Goal: Transaction & Acquisition: Purchase product/service

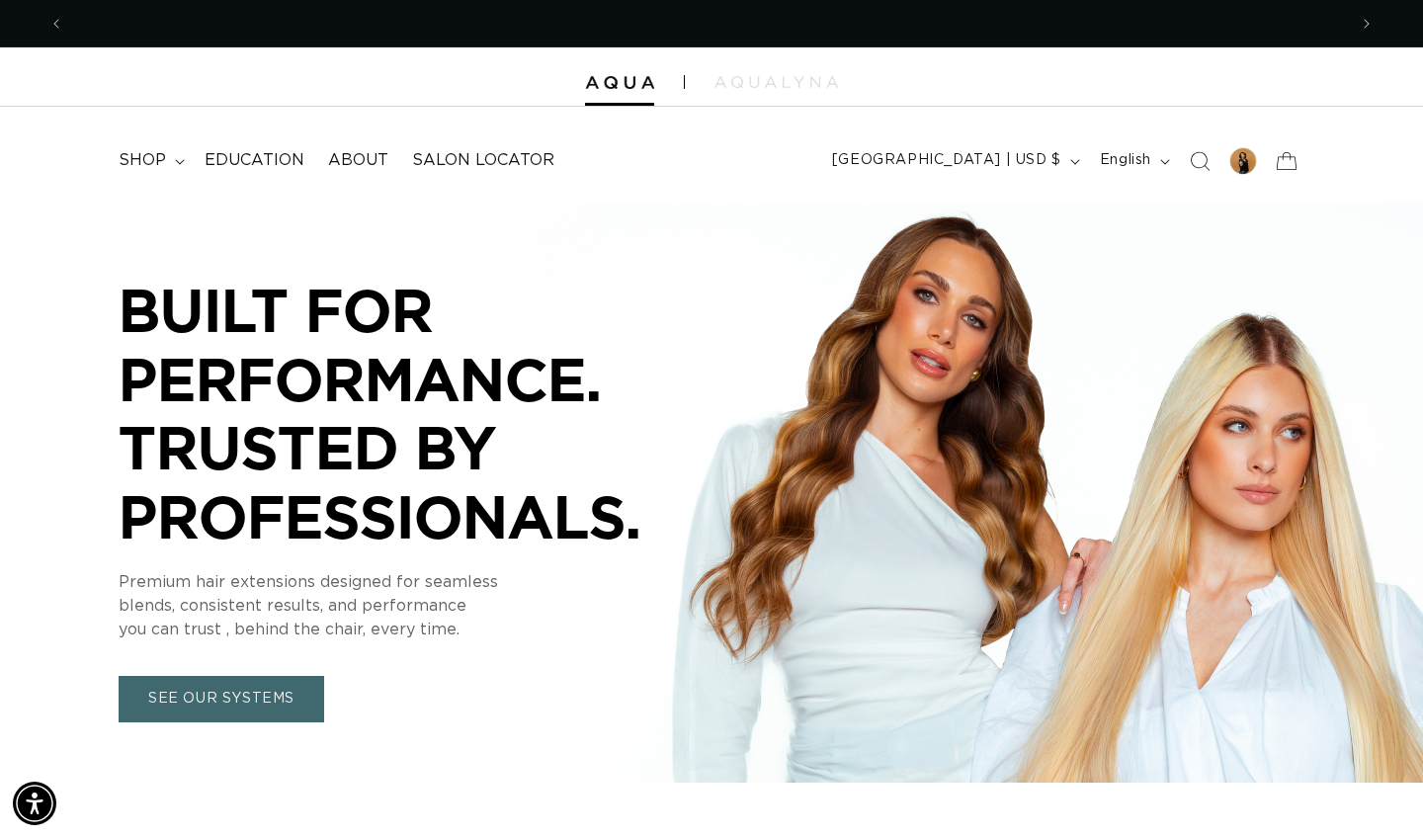
scroll to position [0, 1283]
click at [177, 163] on icon at bounding box center [180, 162] width 10 height 6
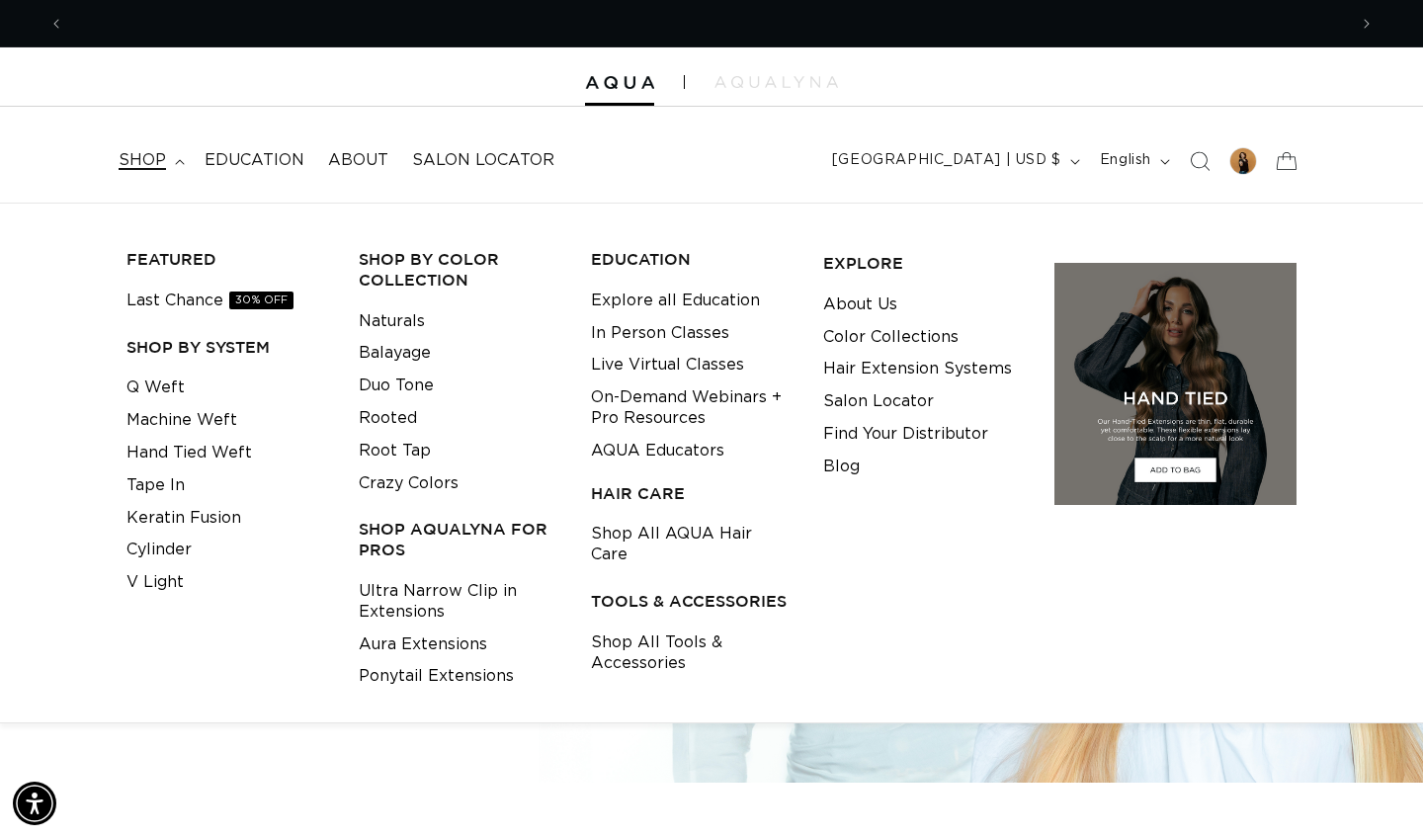
scroll to position [0, 2566]
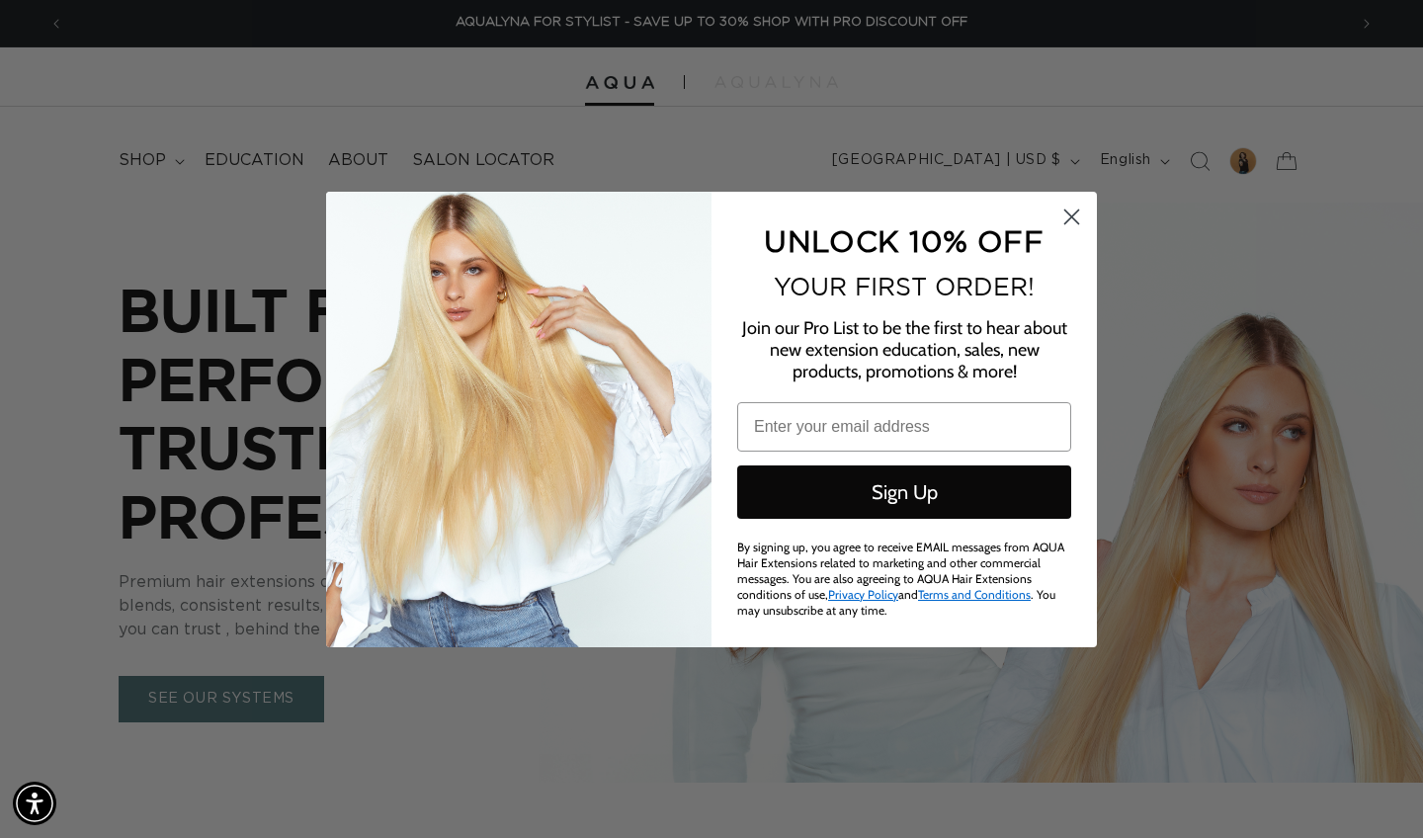
click at [1069, 220] on circle "Close dialog" at bounding box center [1072, 216] width 33 height 33
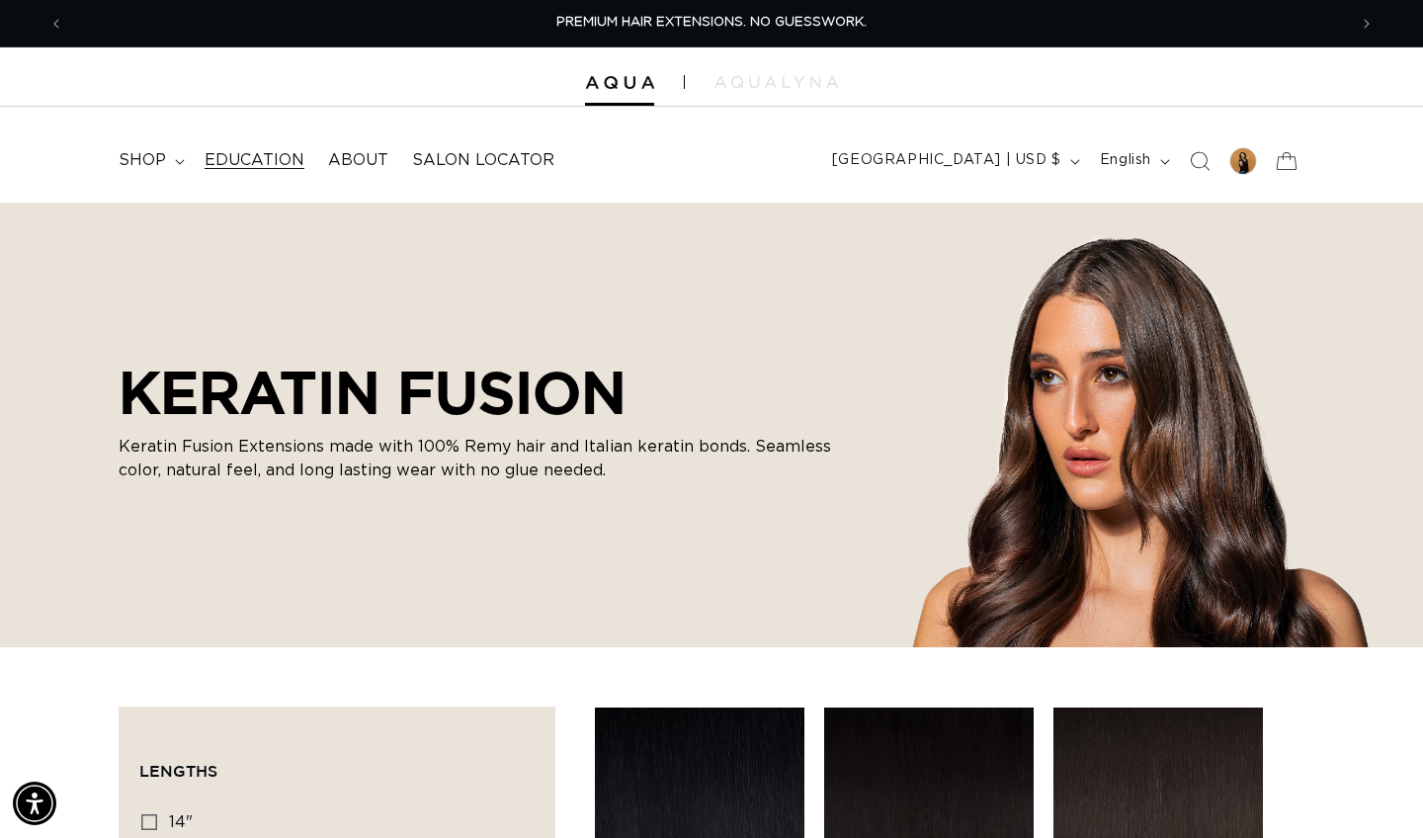
click at [259, 158] on span "Education" at bounding box center [255, 160] width 100 height 21
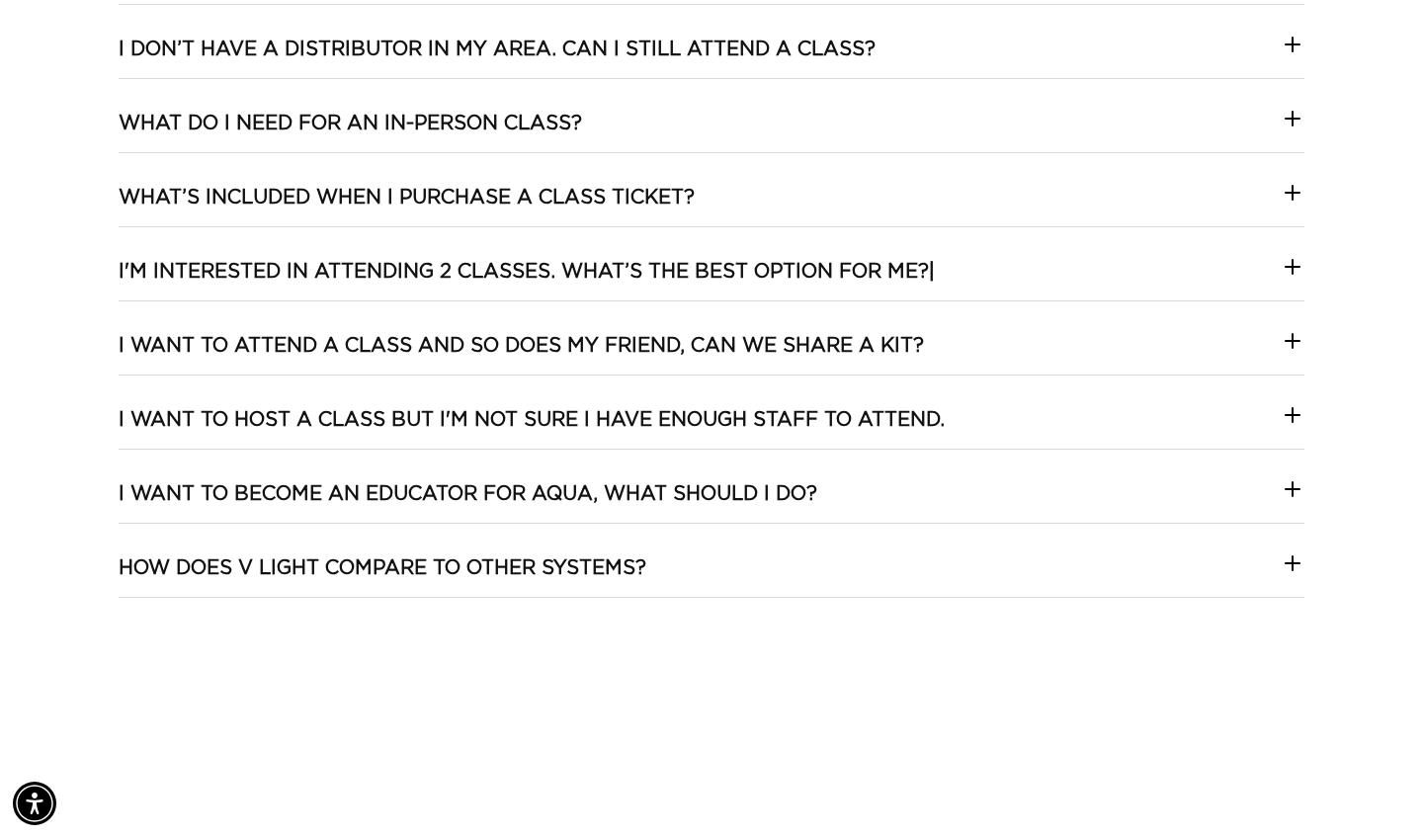
scroll to position [3865, 0]
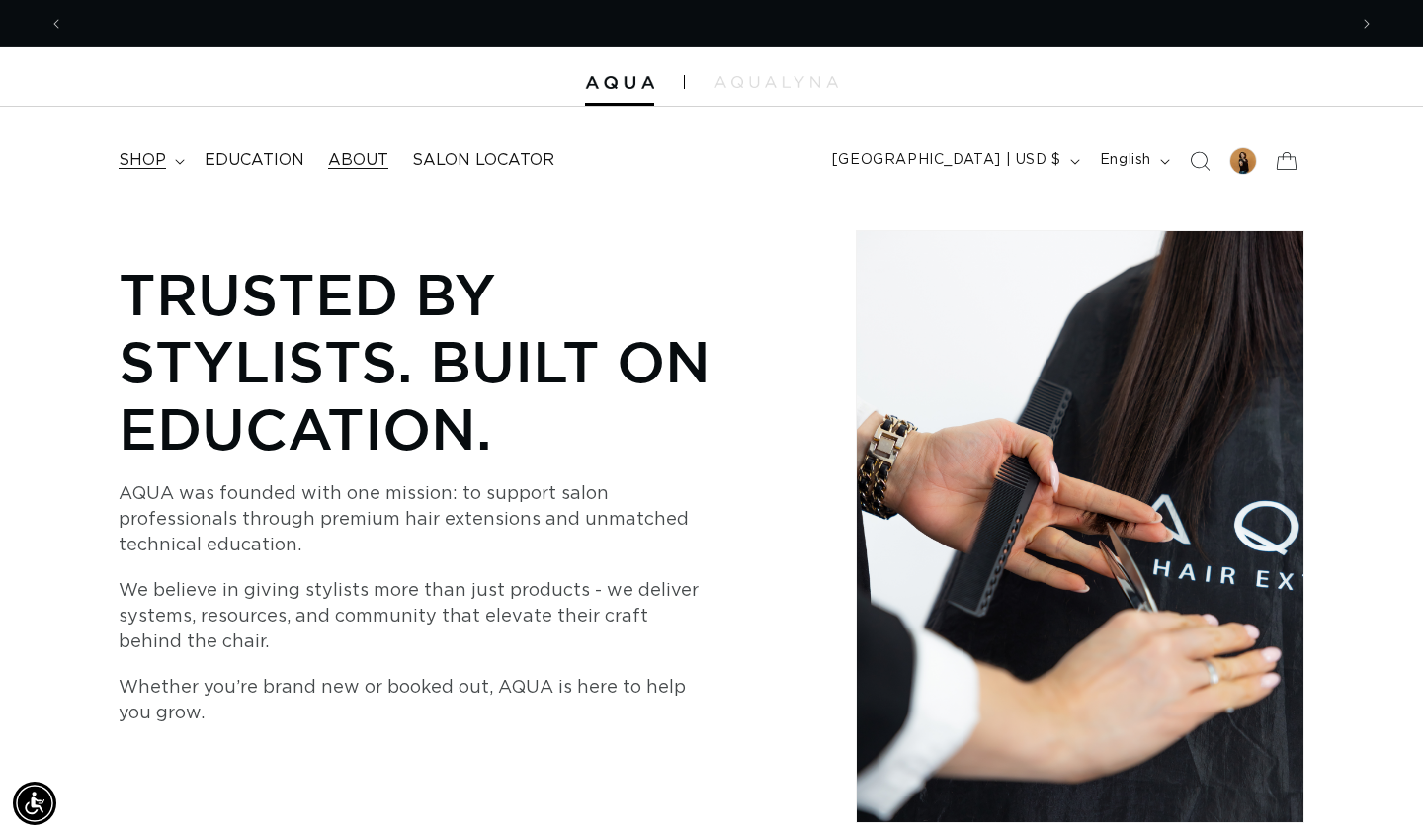
scroll to position [0, 2566]
click at [154, 158] on span "shop" at bounding box center [142, 160] width 47 height 21
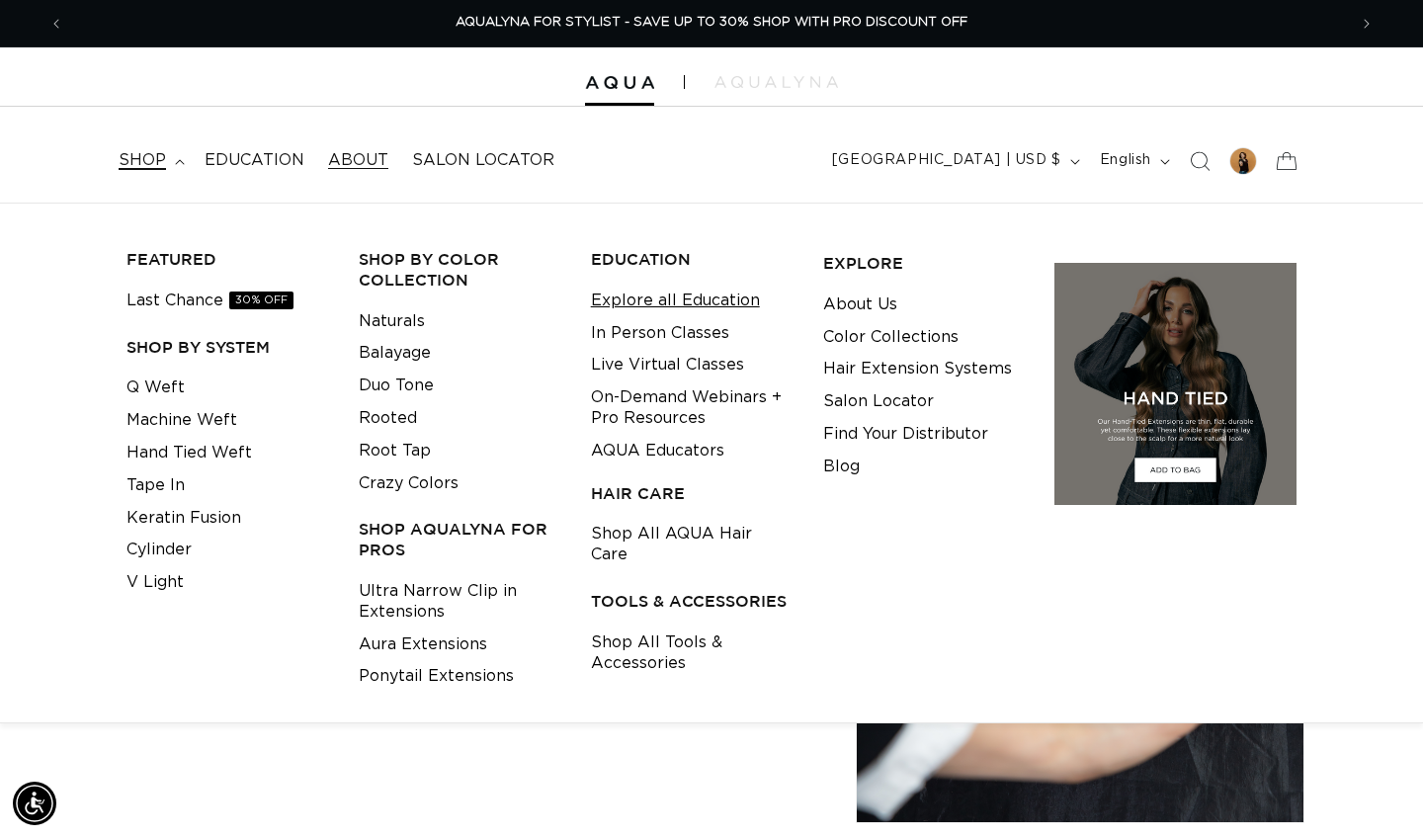
click at [703, 302] on link "Explore all Education" at bounding box center [675, 301] width 169 height 33
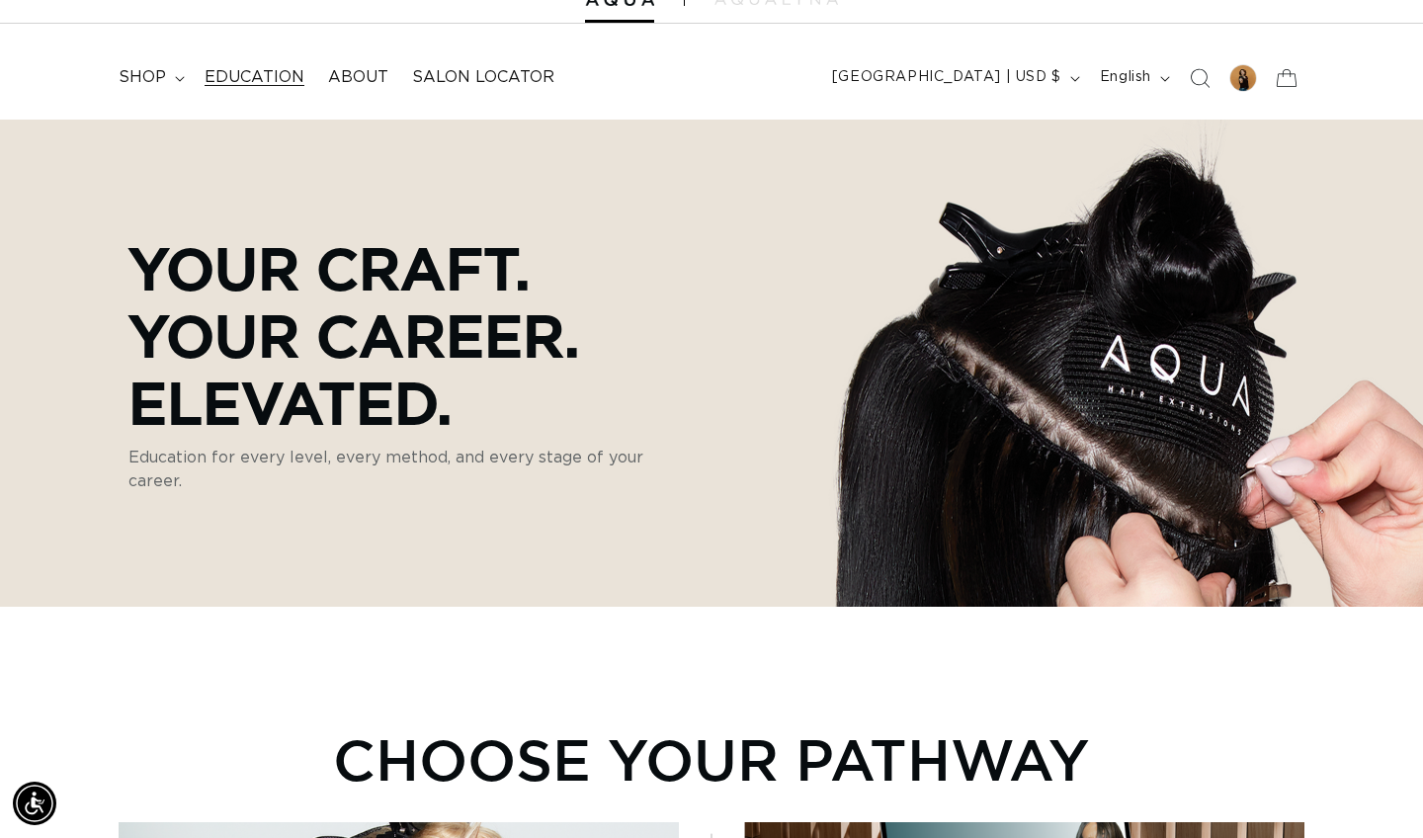
scroll to position [0, 1283]
click at [176, 82] on summary "shop" at bounding box center [150, 77] width 86 height 44
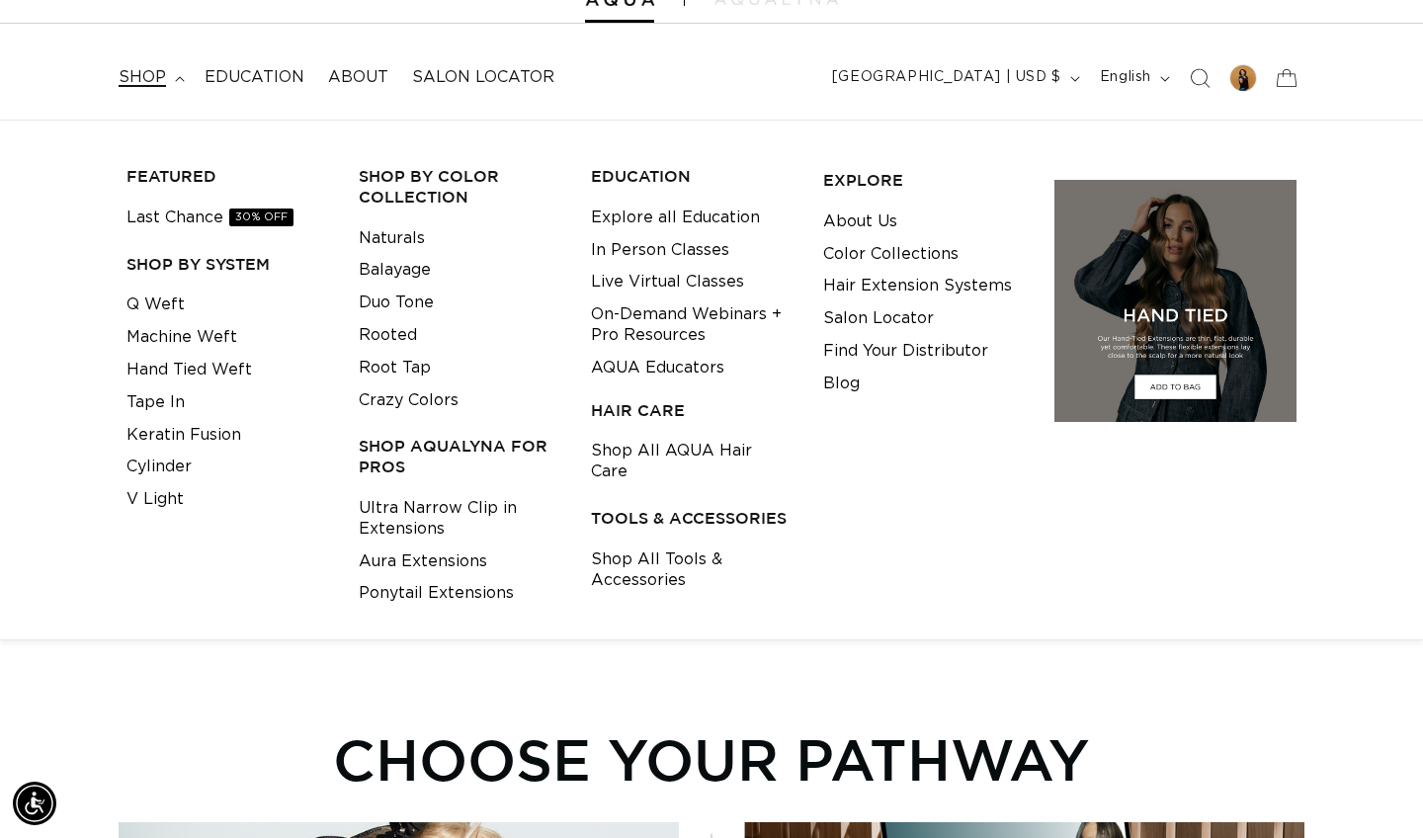
scroll to position [0, 0]
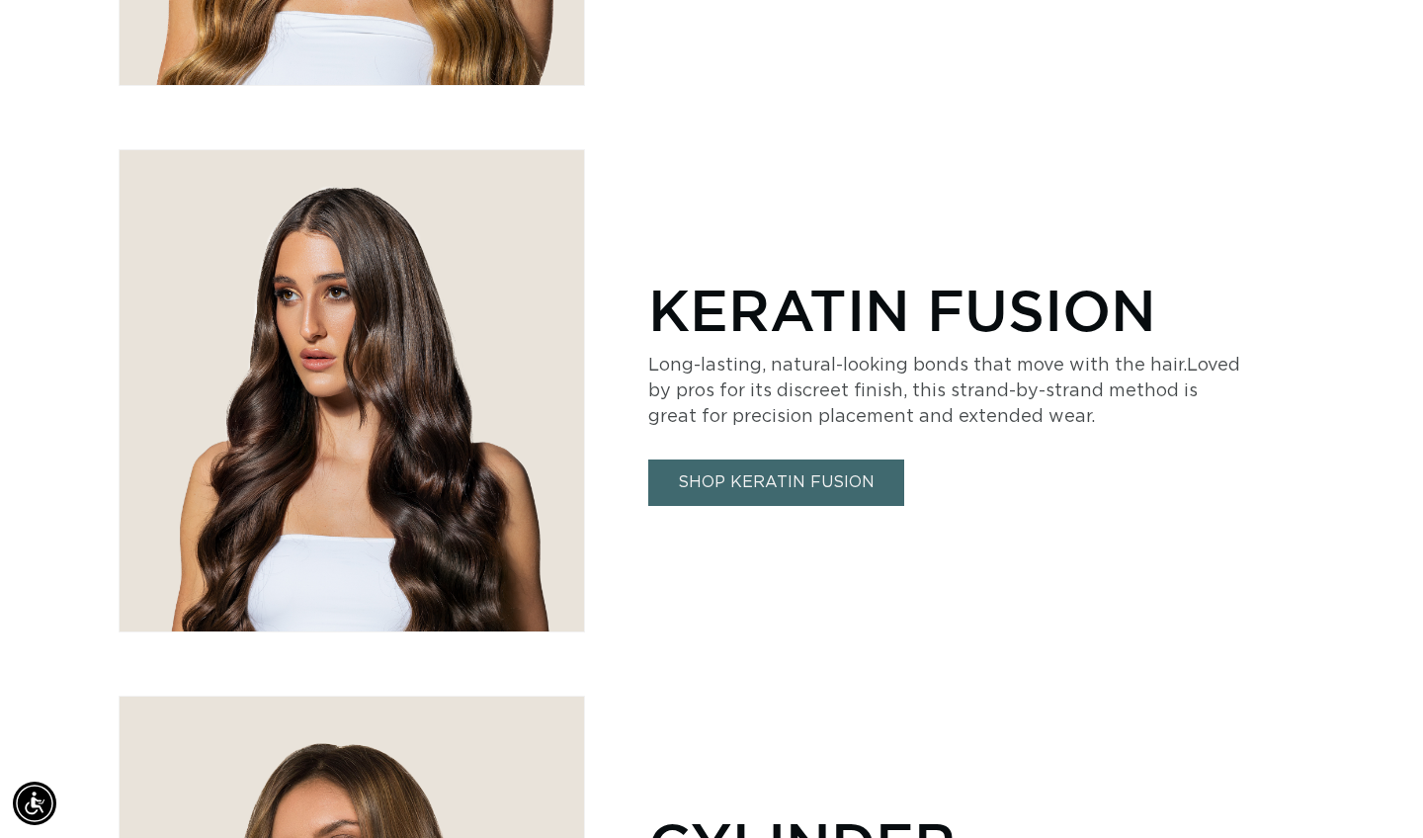
scroll to position [0, 2566]
click at [835, 473] on link "SHOP KERATIN FUSION" at bounding box center [776, 483] width 256 height 46
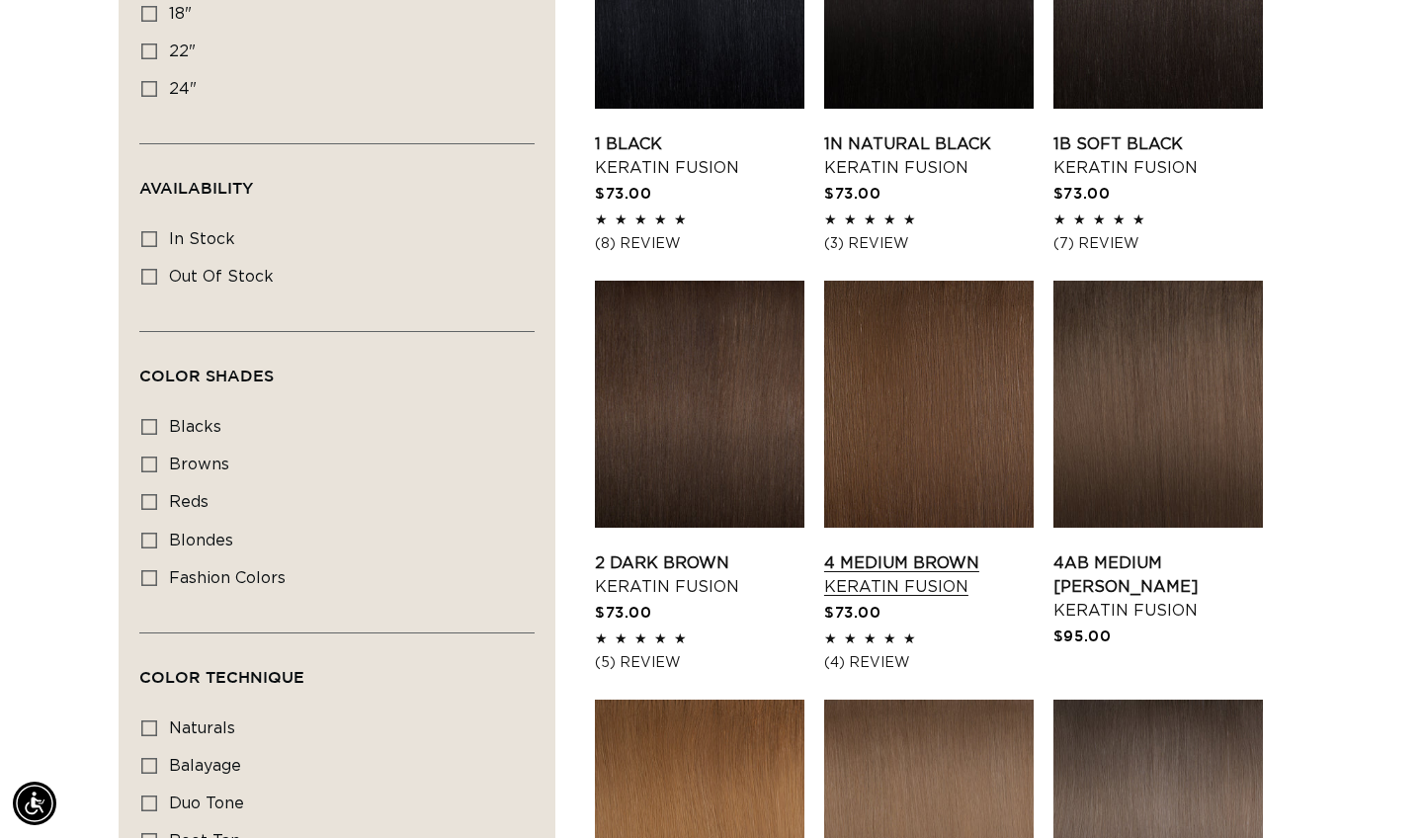
click at [919, 552] on link "4 Medium Brown Keratin Fusion" at bounding box center [929, 575] width 210 height 47
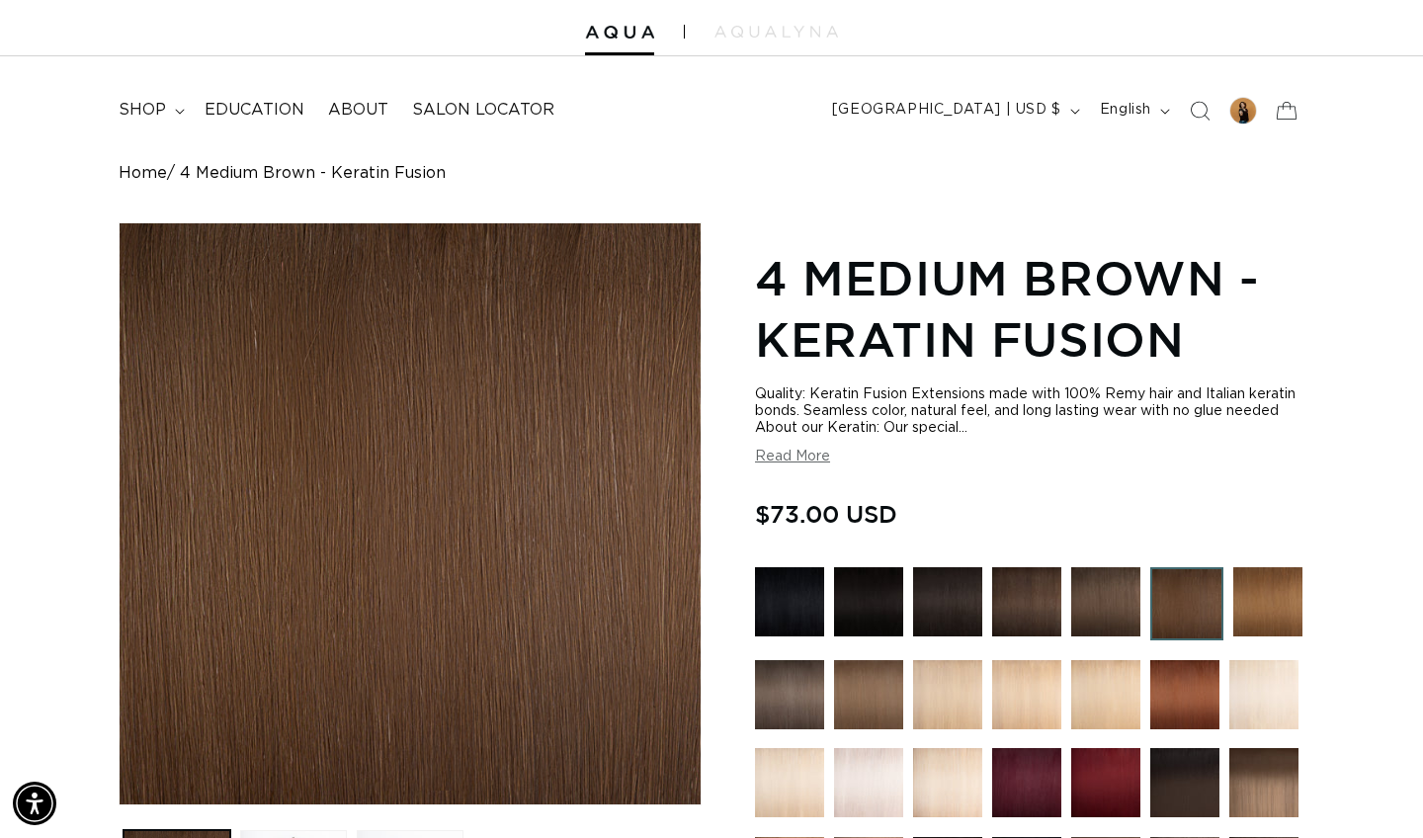
click at [799, 459] on button "Read More" at bounding box center [792, 457] width 75 height 17
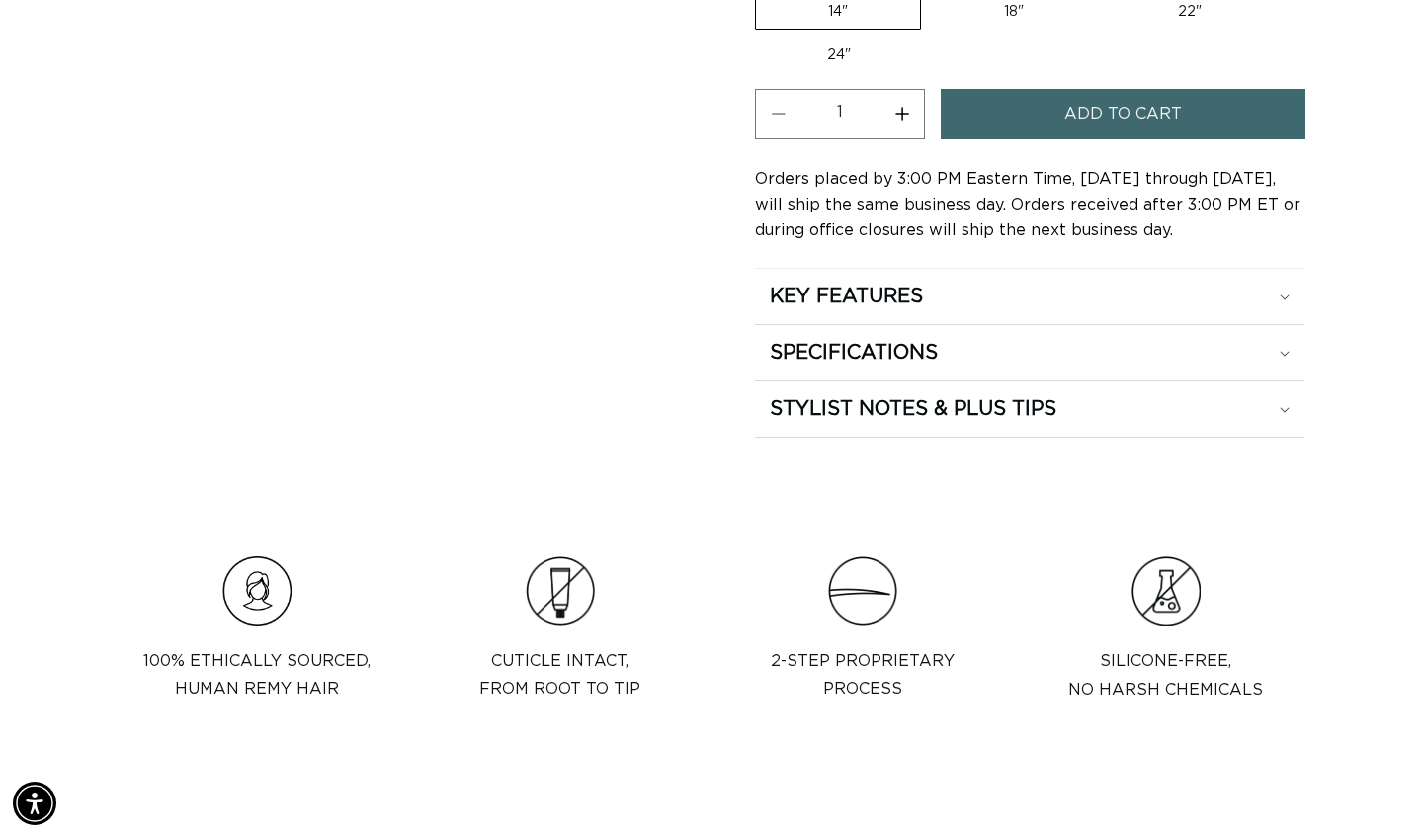
scroll to position [1651, 0]
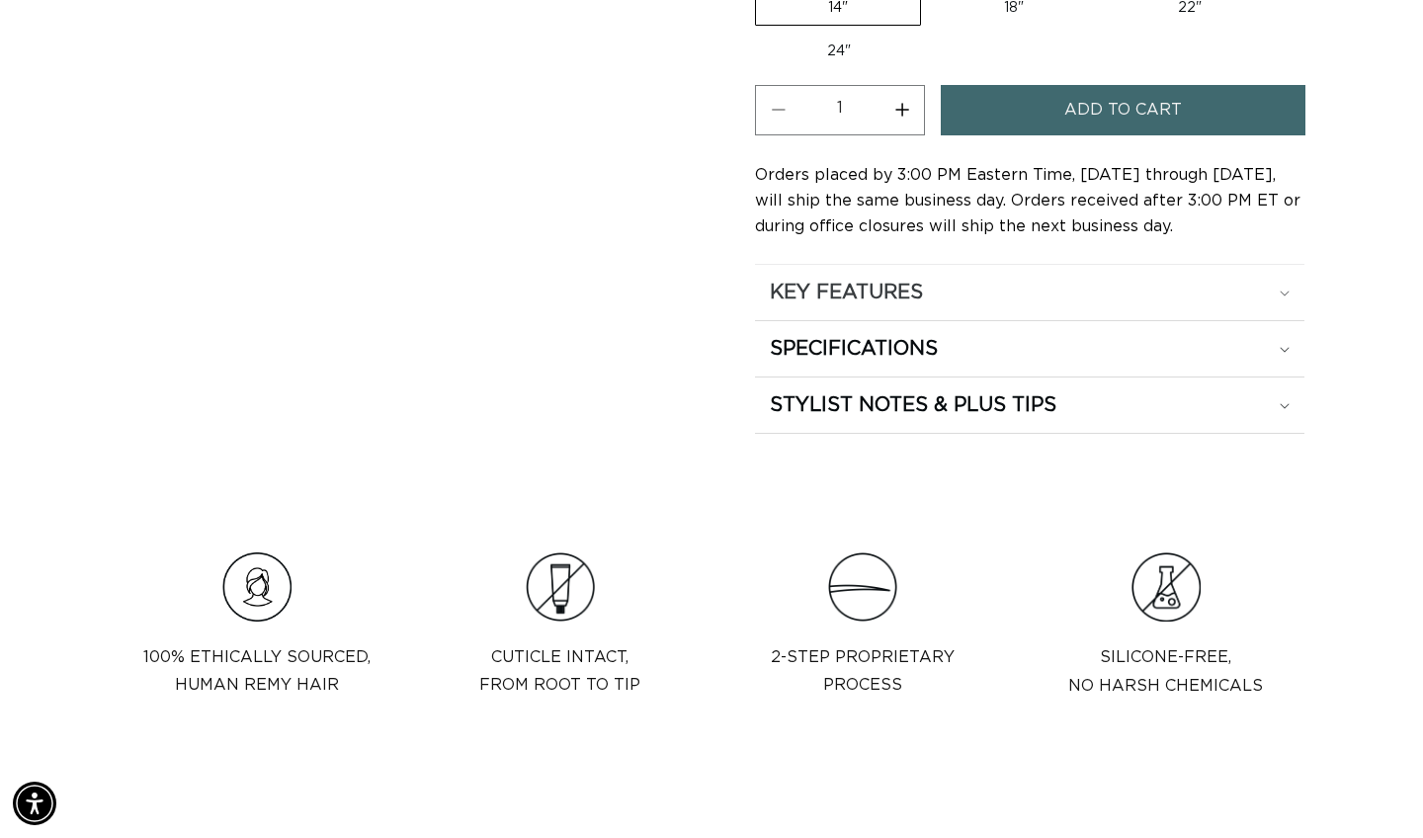
click at [1276, 305] on div "KEY FEATURES" at bounding box center [1030, 293] width 520 height 26
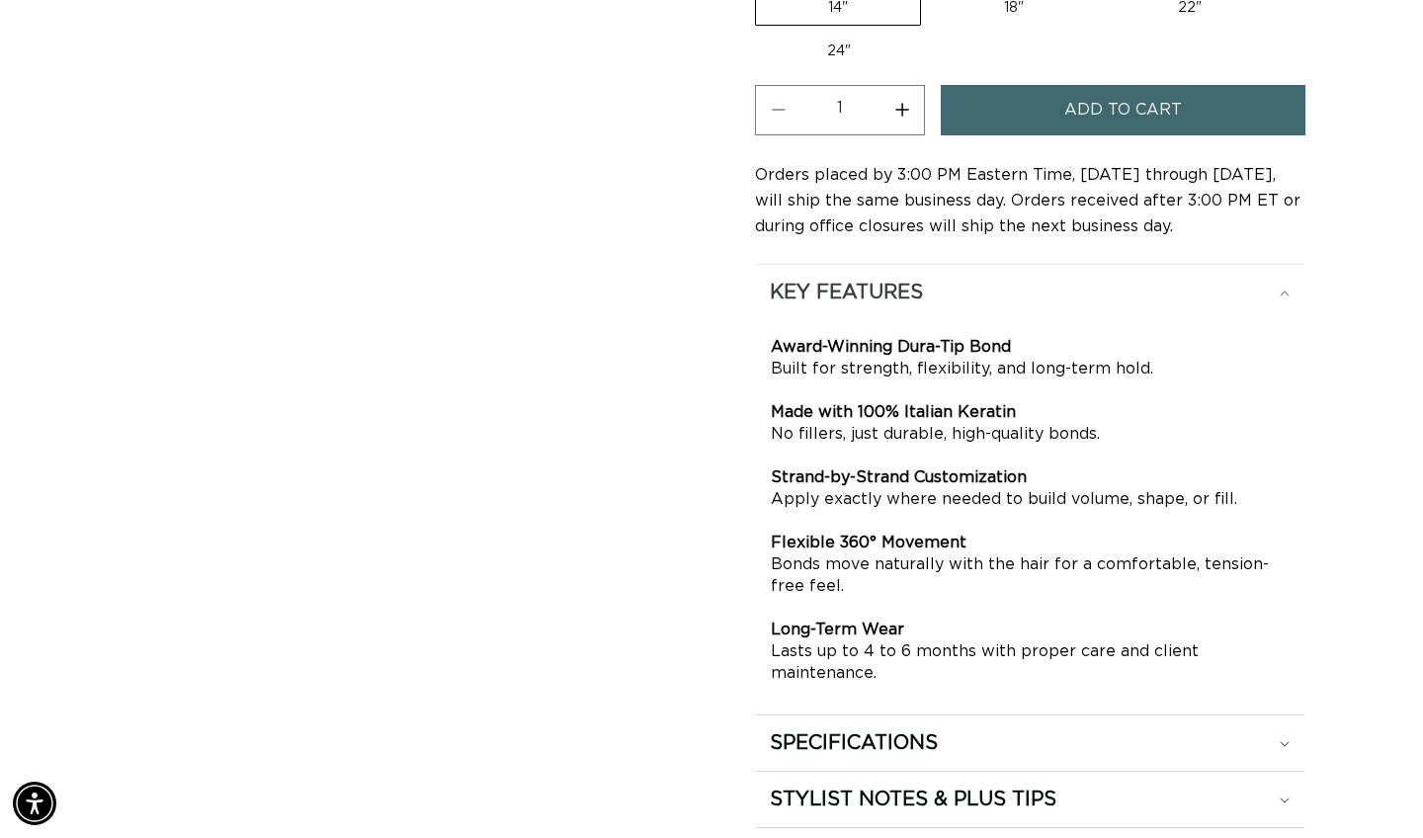
scroll to position [0, 0]
click at [1276, 305] on div "KEY FEATURES" at bounding box center [1030, 293] width 520 height 26
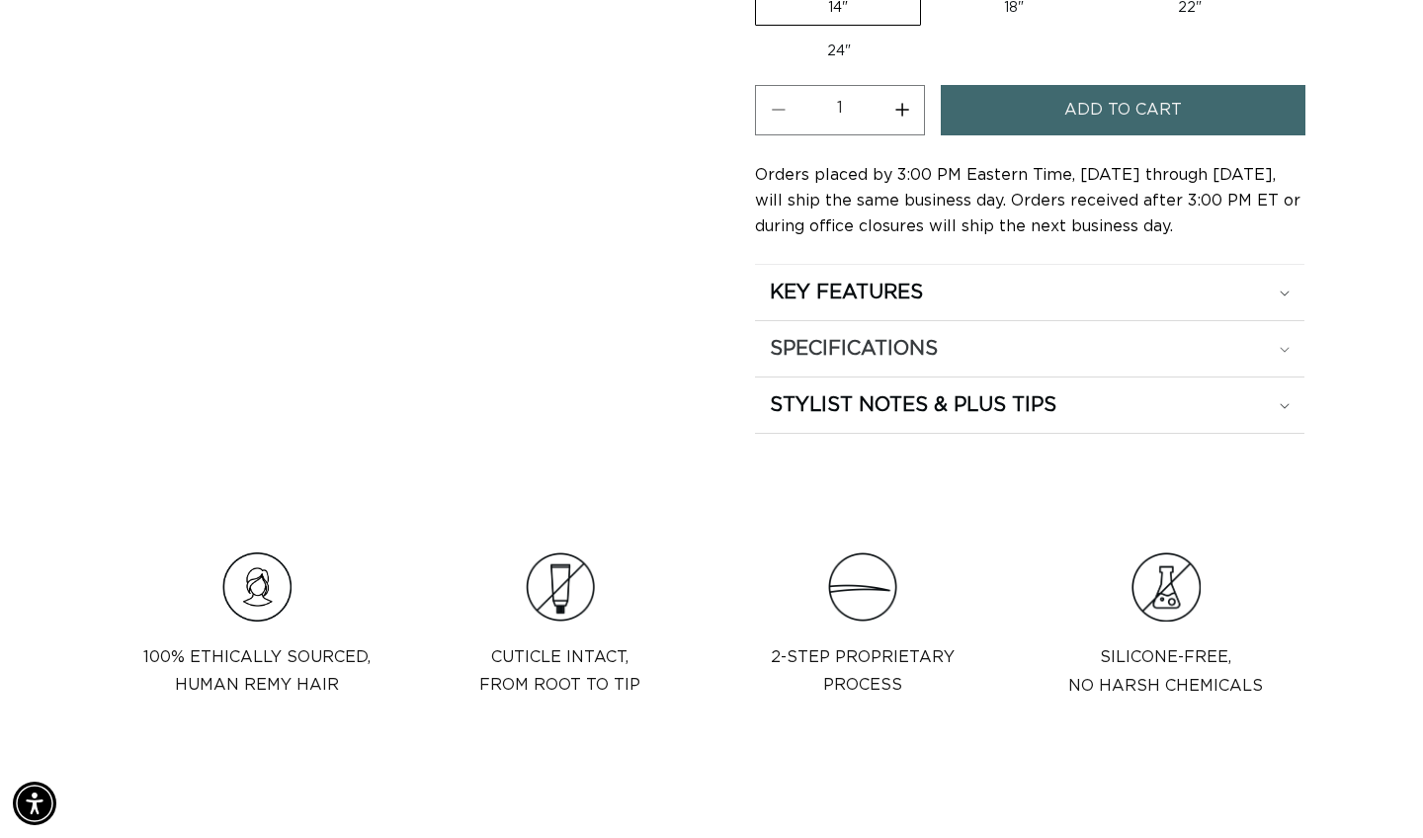
click at [1283, 305] on div "SPECIFICATIONS" at bounding box center [1030, 293] width 520 height 26
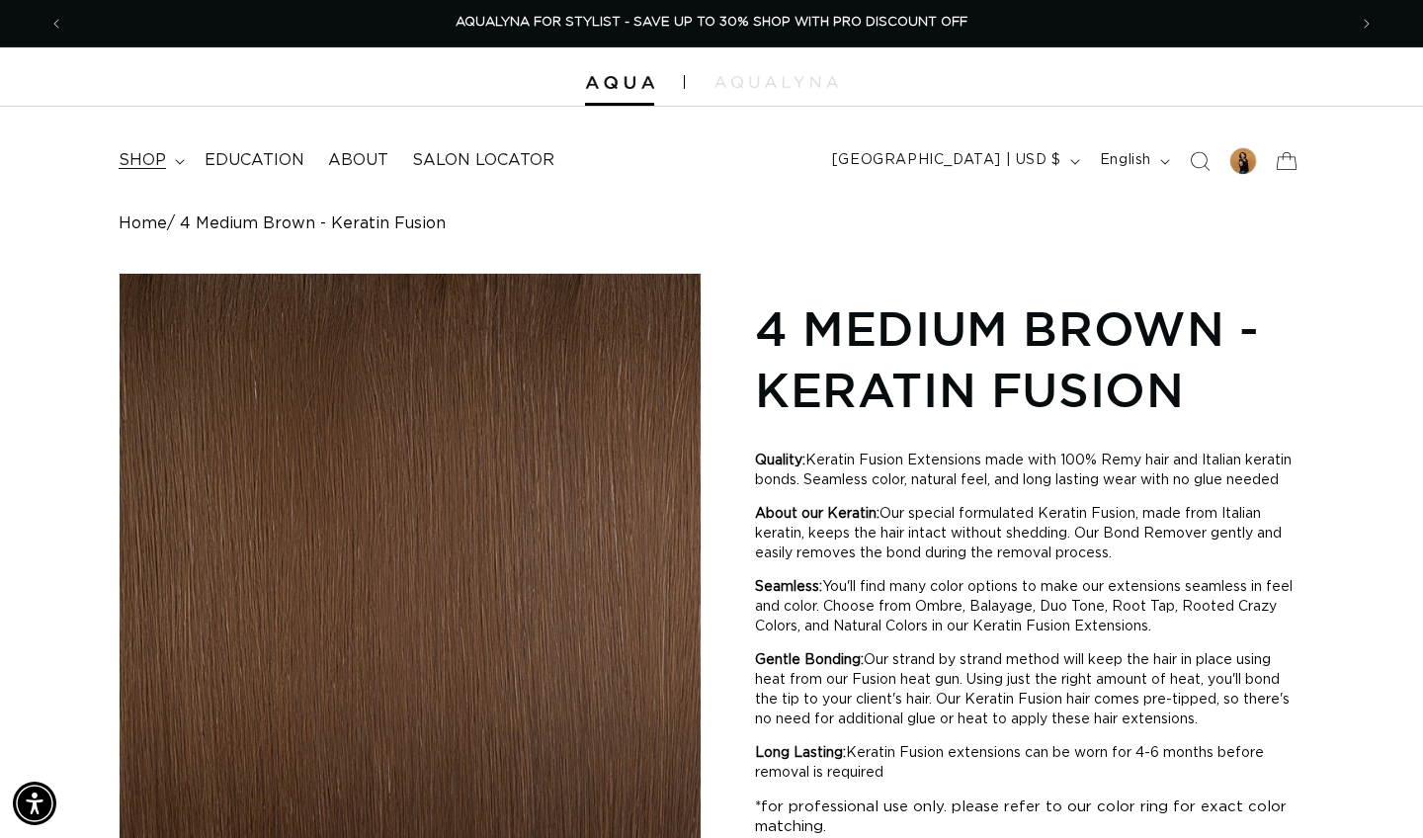
click at [172, 155] on summary "shop" at bounding box center [150, 160] width 86 height 44
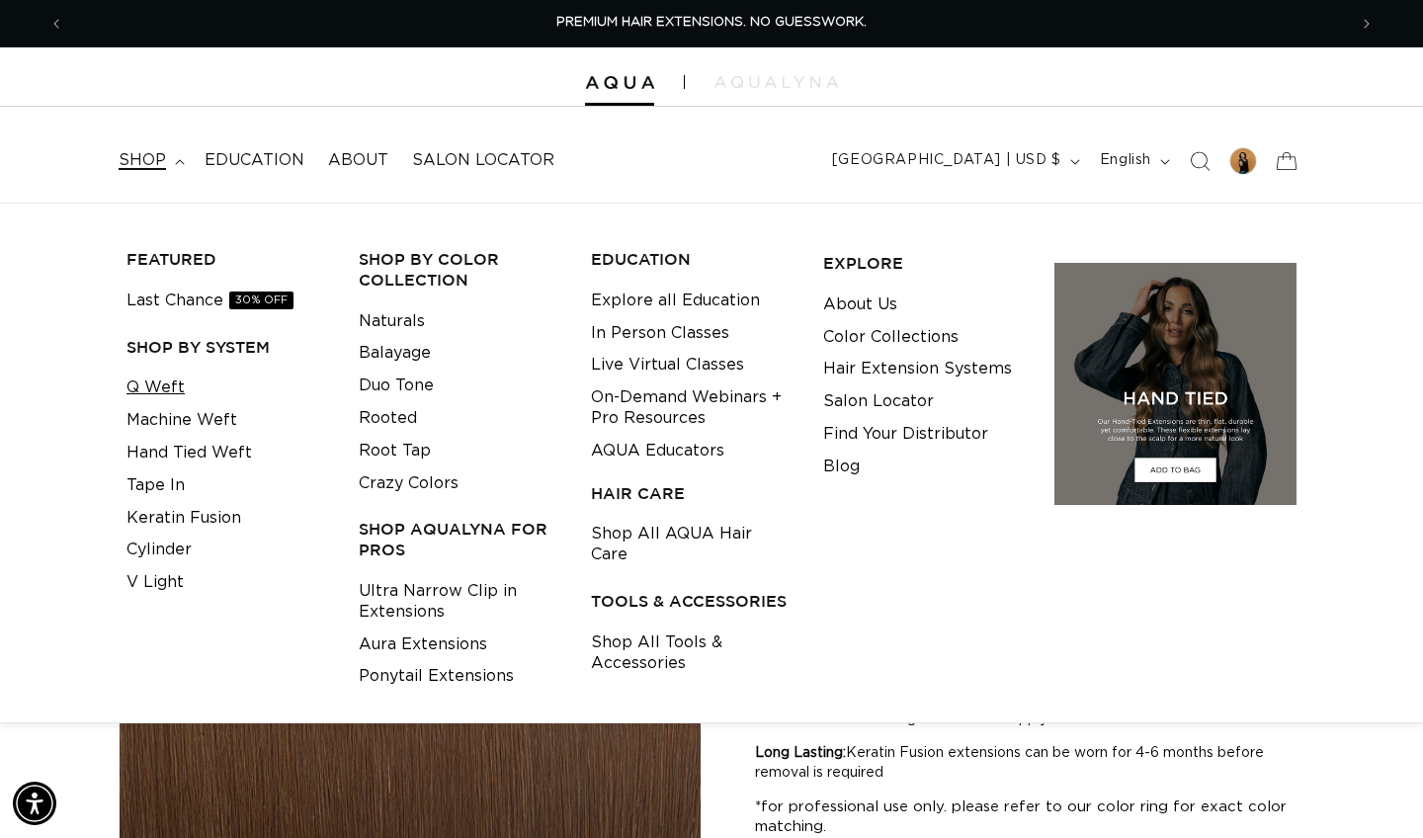
click at [157, 387] on link "Q Weft" at bounding box center [156, 388] width 58 height 33
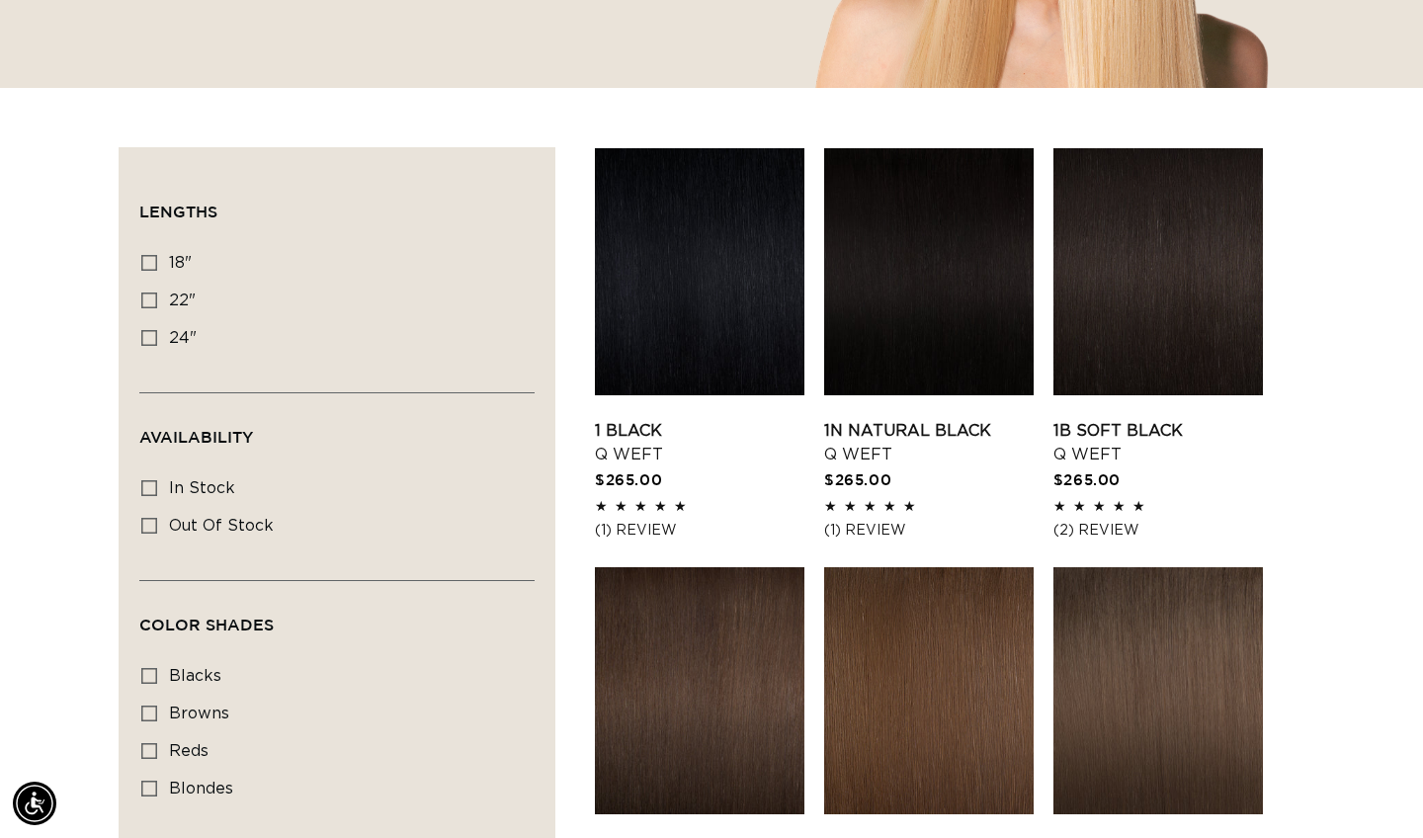
scroll to position [553, 0]
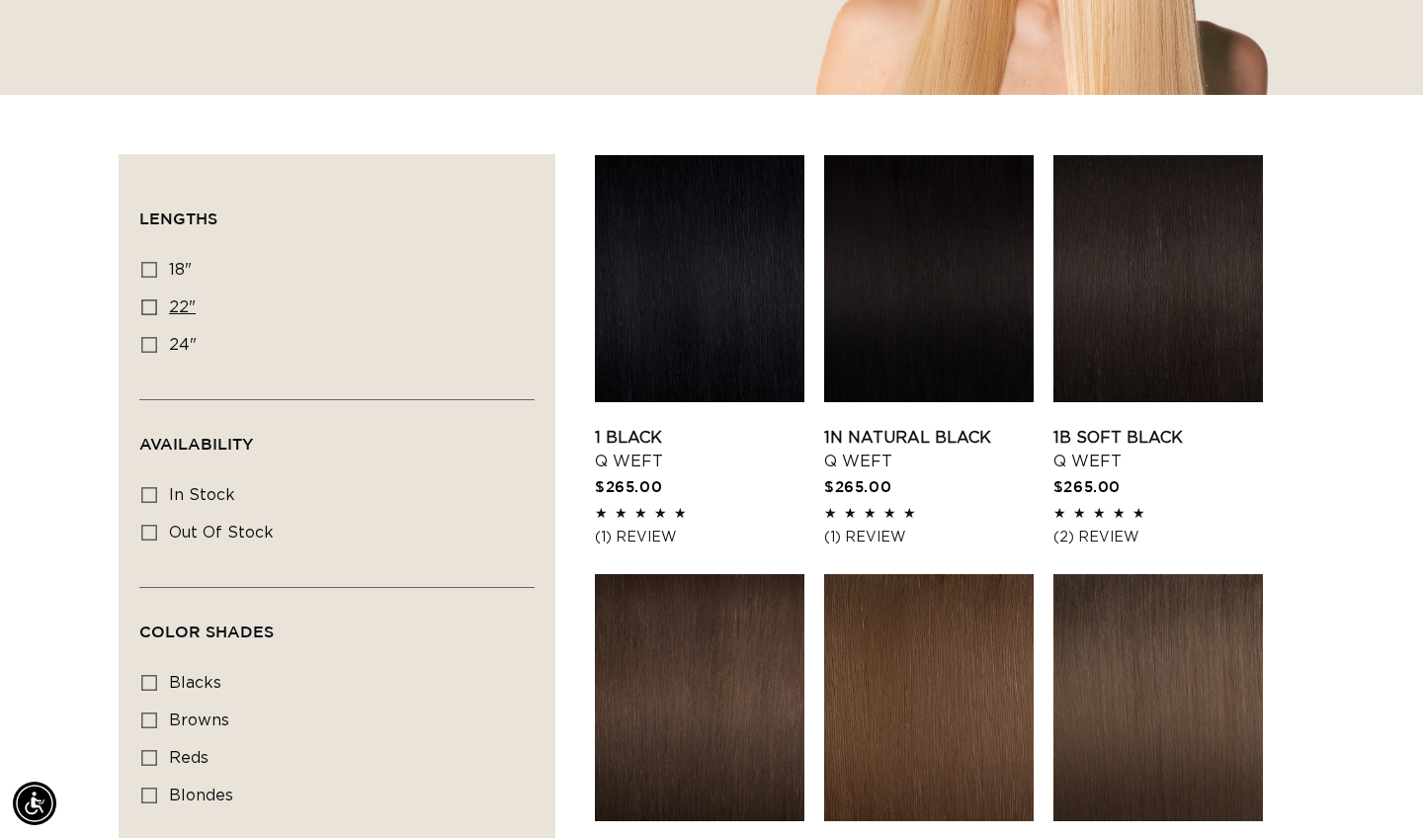
click at [149, 302] on icon at bounding box center [149, 308] width 16 height 16
click at [149, 302] on input "22" 22" (5 products)" at bounding box center [149, 308] width 16 height 16
checkbox input "true"
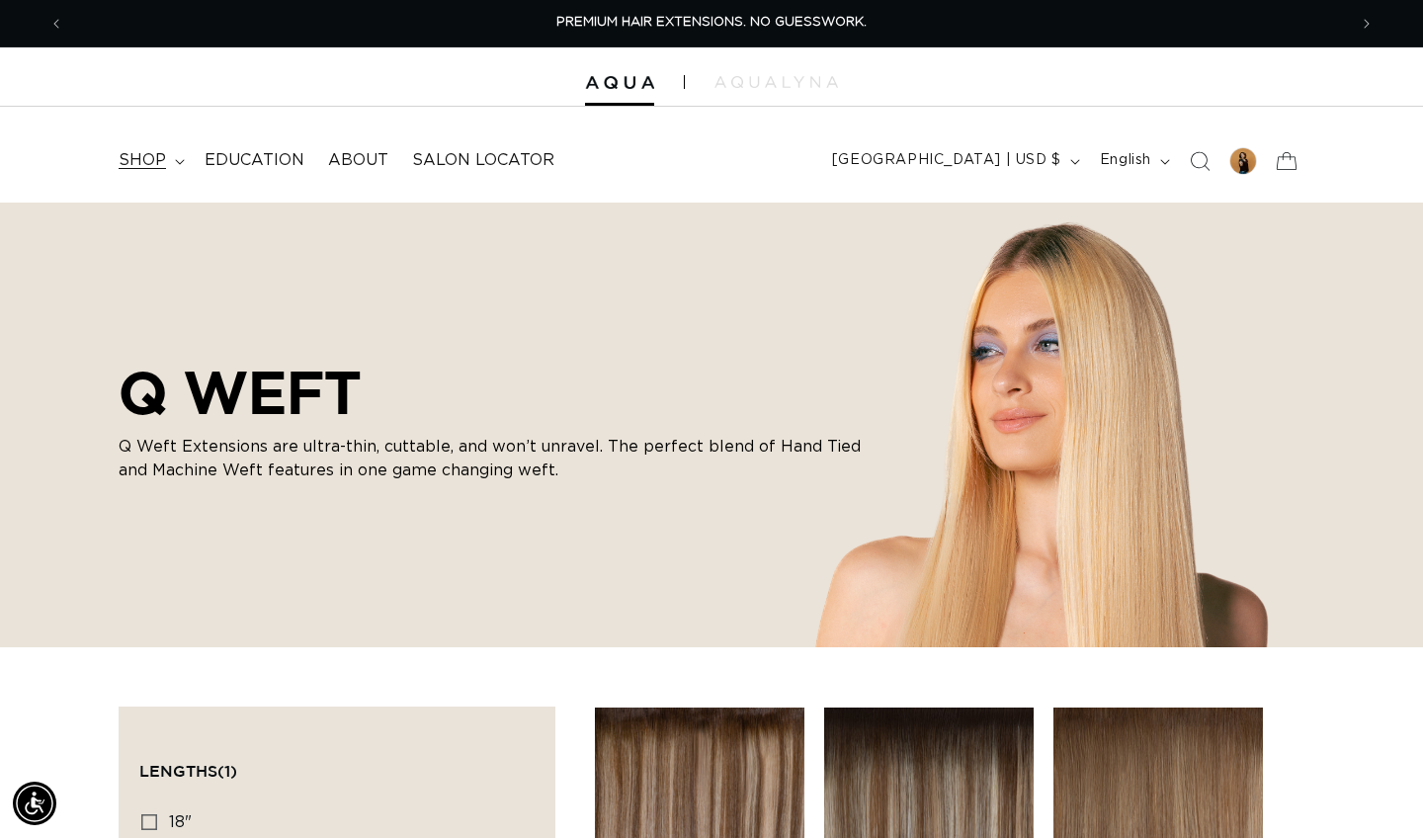
click at [165, 151] on summary "shop" at bounding box center [150, 160] width 86 height 44
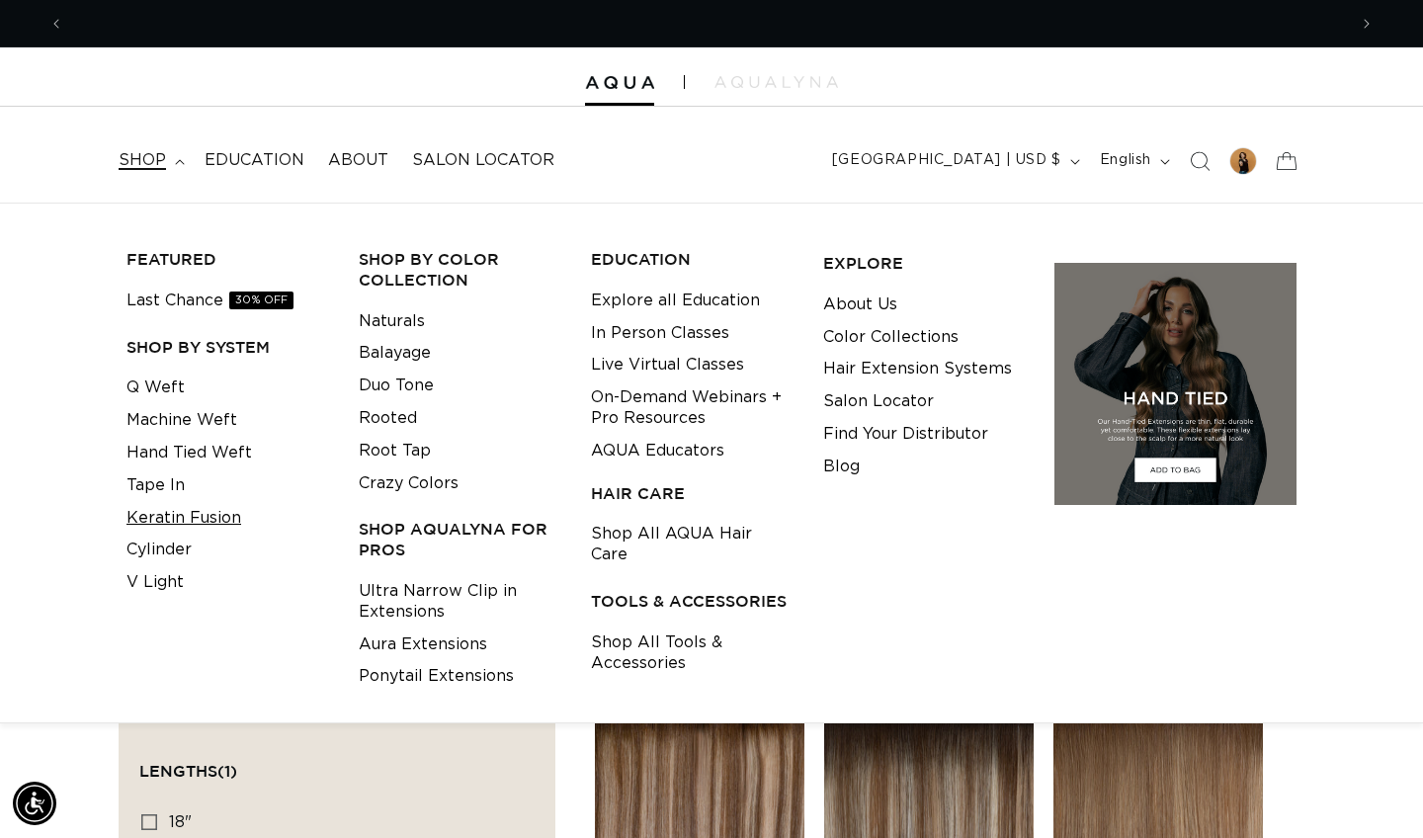
scroll to position [0, 1283]
click at [208, 508] on link "Keratin Fusion" at bounding box center [184, 518] width 115 height 33
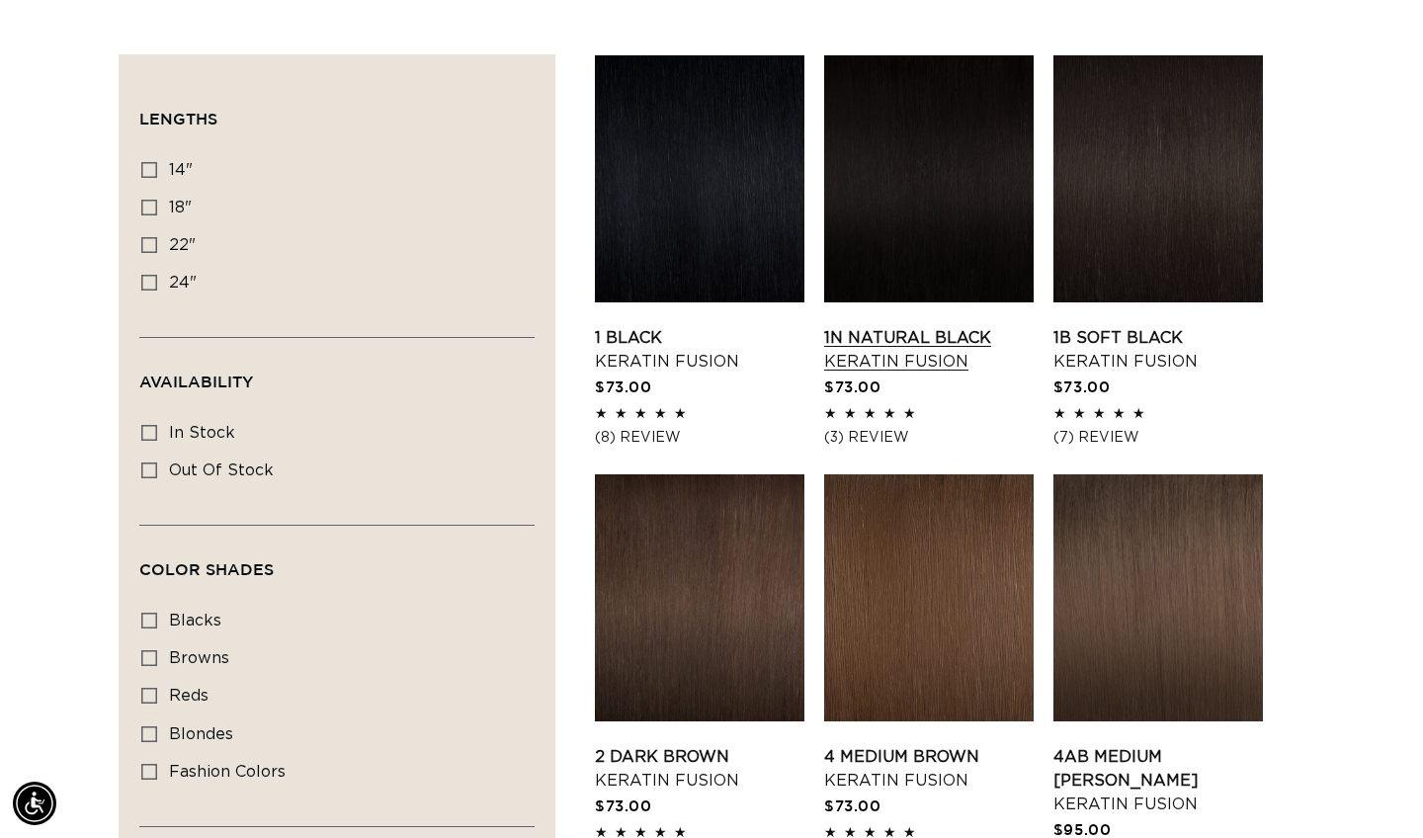
scroll to position [0, 1283]
click at [935, 326] on link "1N Natural Black Keratin Fusion" at bounding box center [929, 349] width 210 height 47
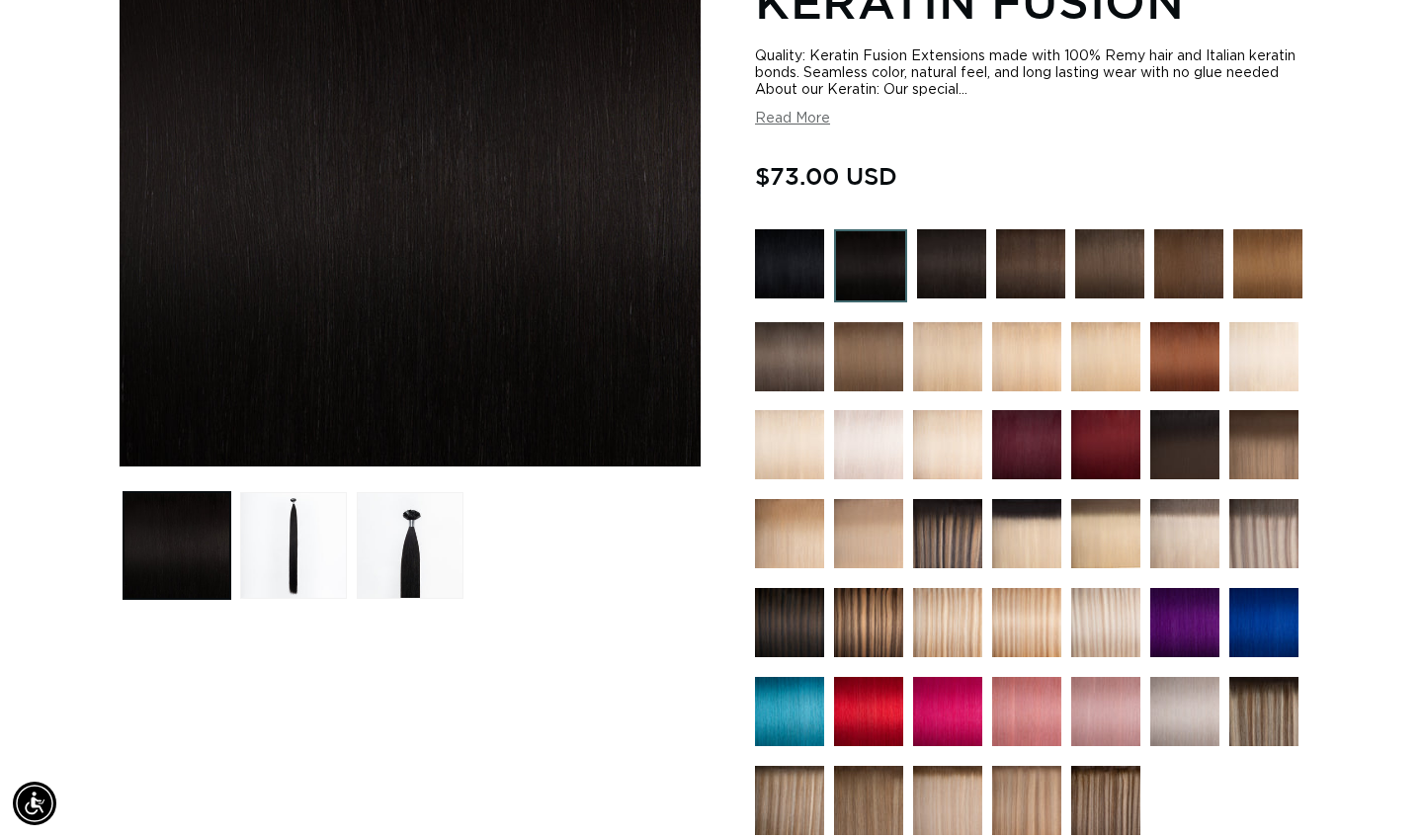
click at [876, 272] on img at bounding box center [870, 265] width 73 height 73
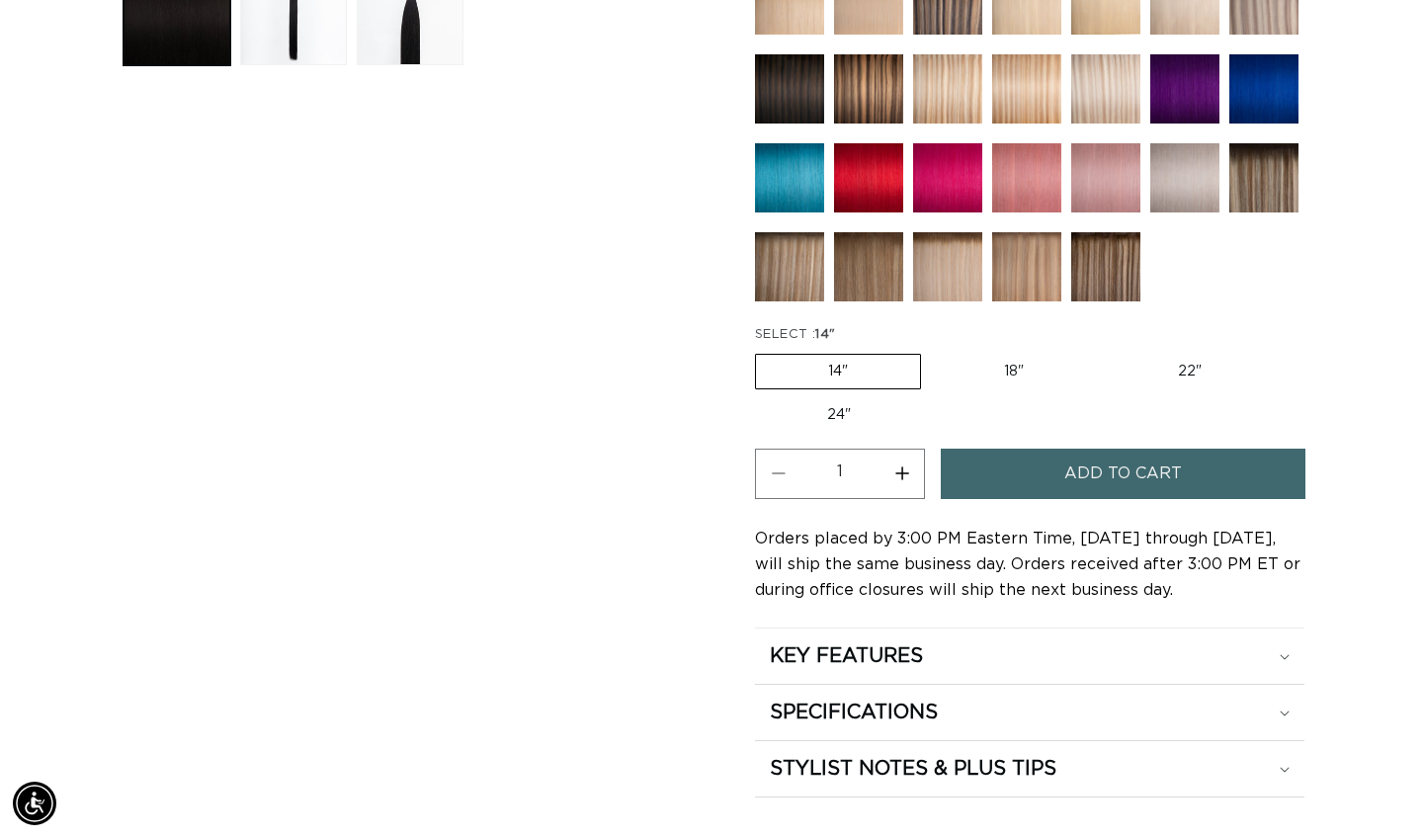
scroll to position [0, 1283]
click at [1186, 362] on label "22" Variant sold out or unavailable" at bounding box center [1190, 372] width 168 height 34
click at [1107, 351] on input "22" Variant sold out or unavailable" at bounding box center [1106, 350] width 1 height 1
radio input "true"
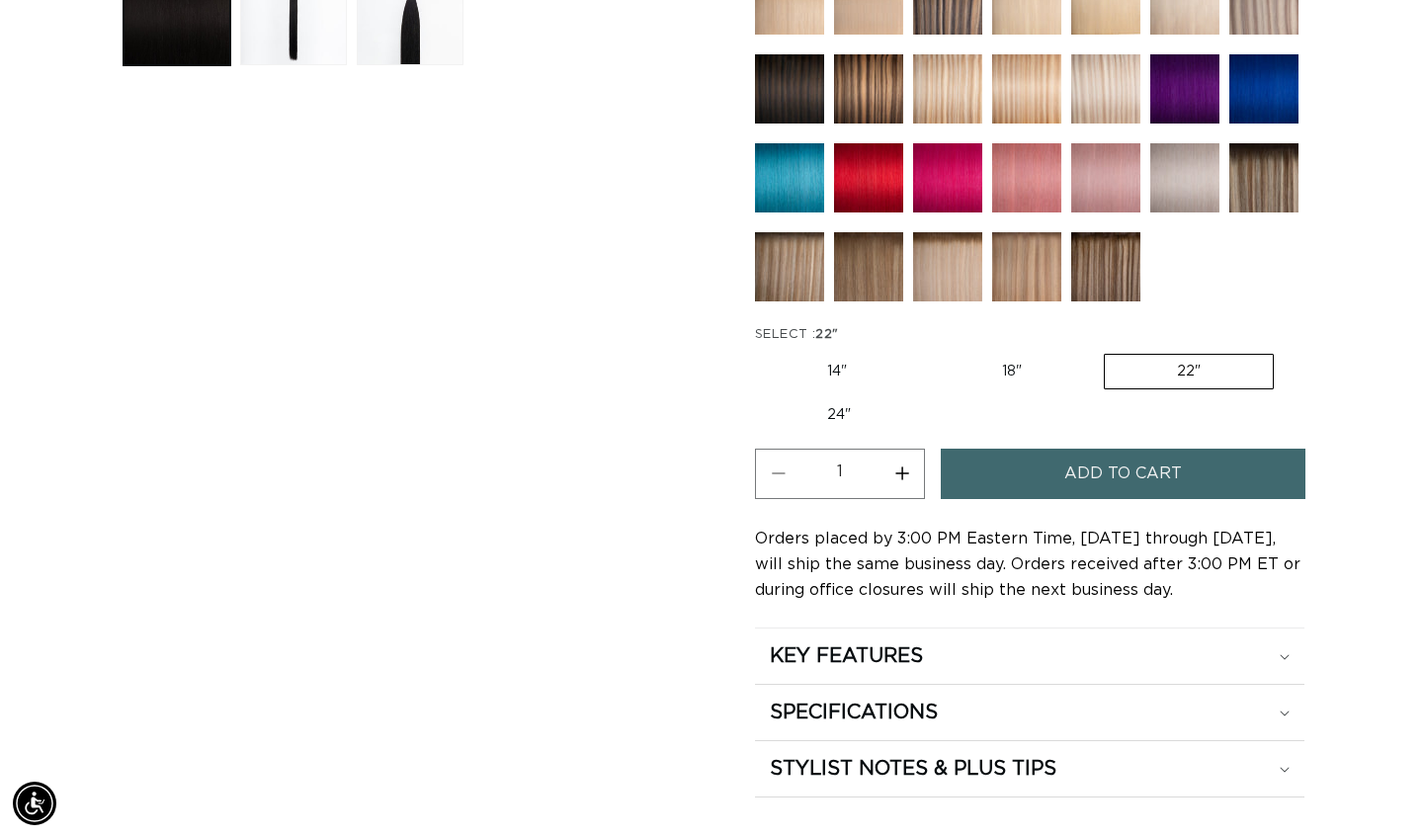
click at [907, 468] on button "Increase quantity for 1N Natural Black - Keratin Fusion" at bounding box center [902, 474] width 44 height 50
type input "4"
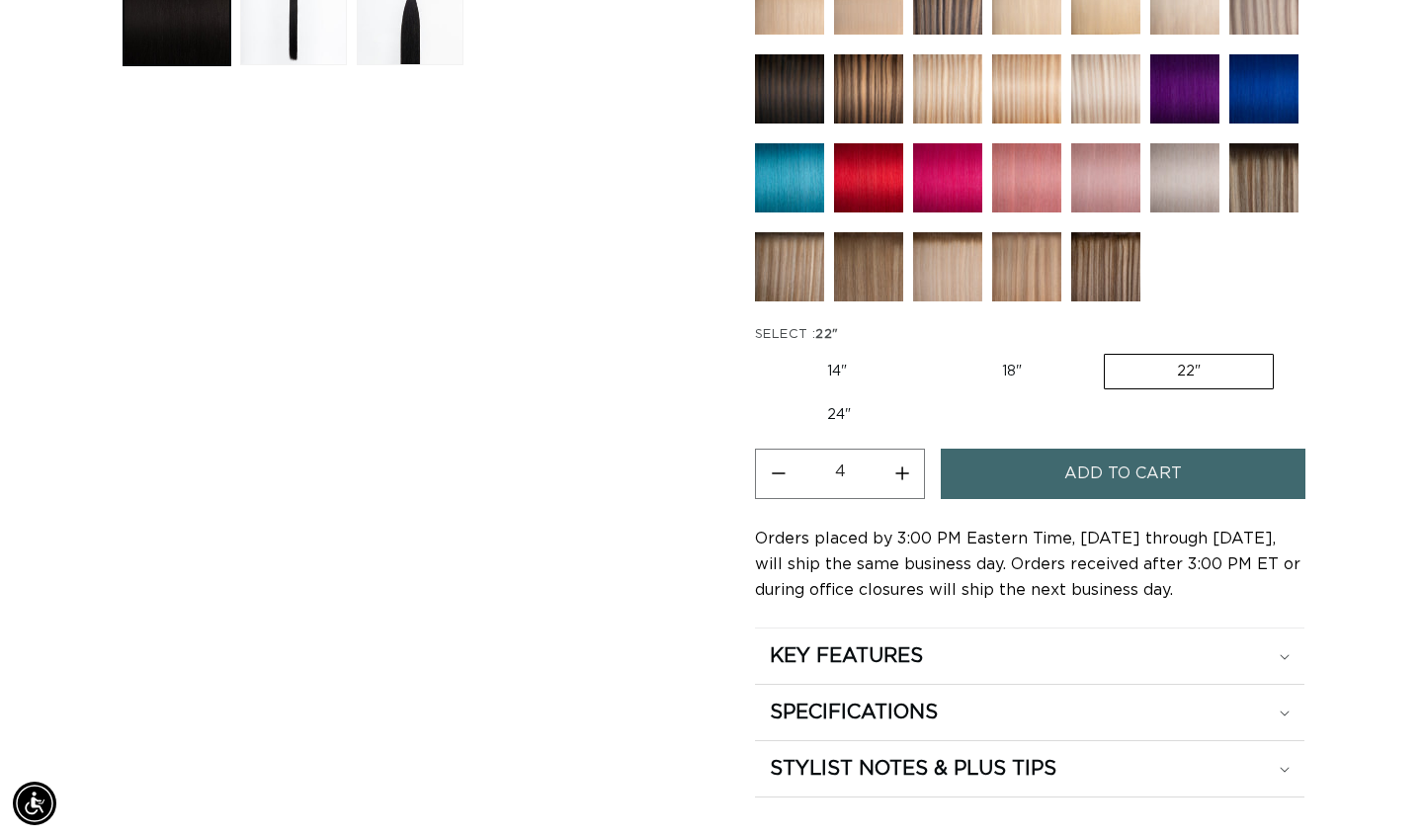
click at [1050, 479] on button "Add to cart" at bounding box center [1123, 474] width 365 height 50
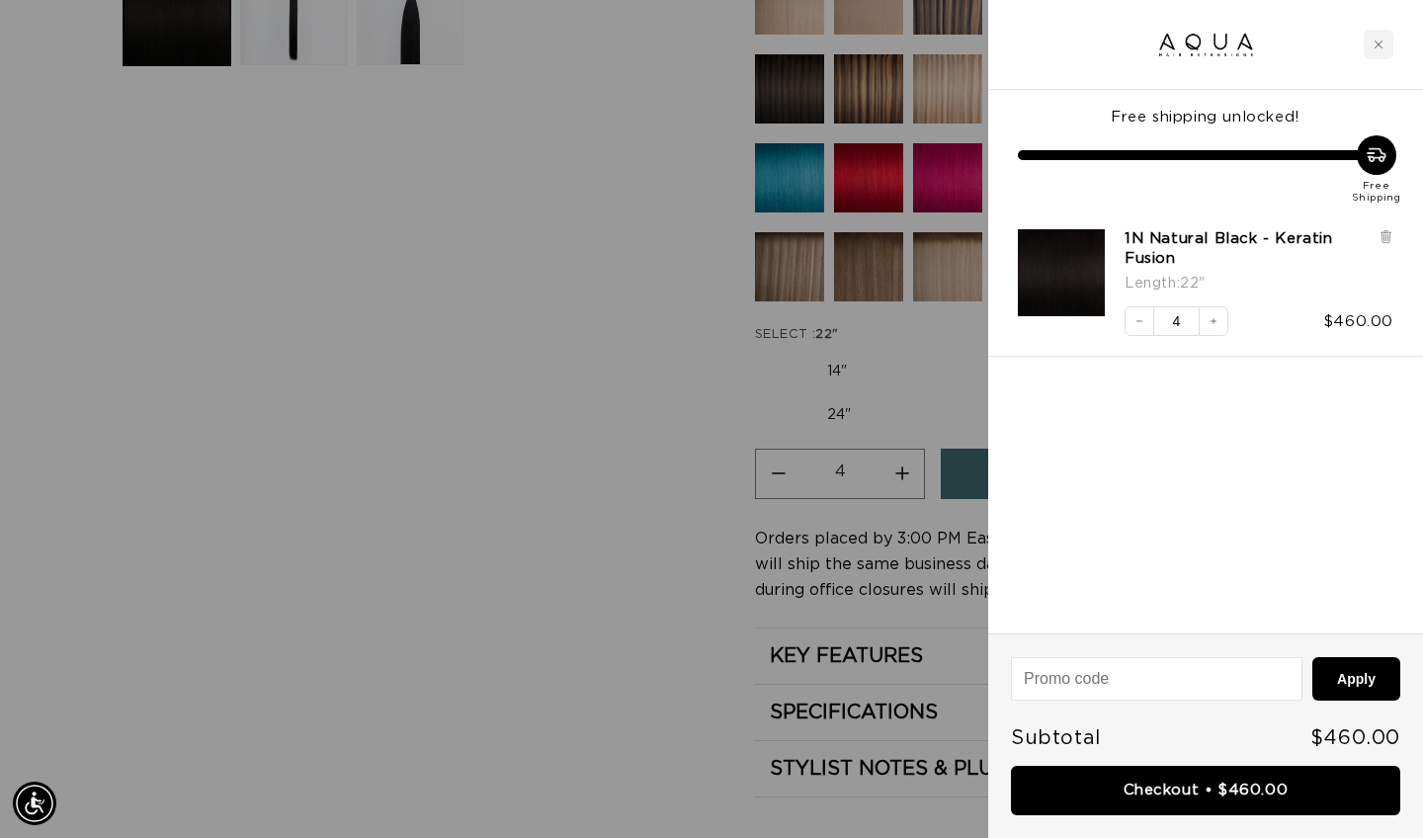
click at [608, 386] on div at bounding box center [711, 419] width 1423 height 838
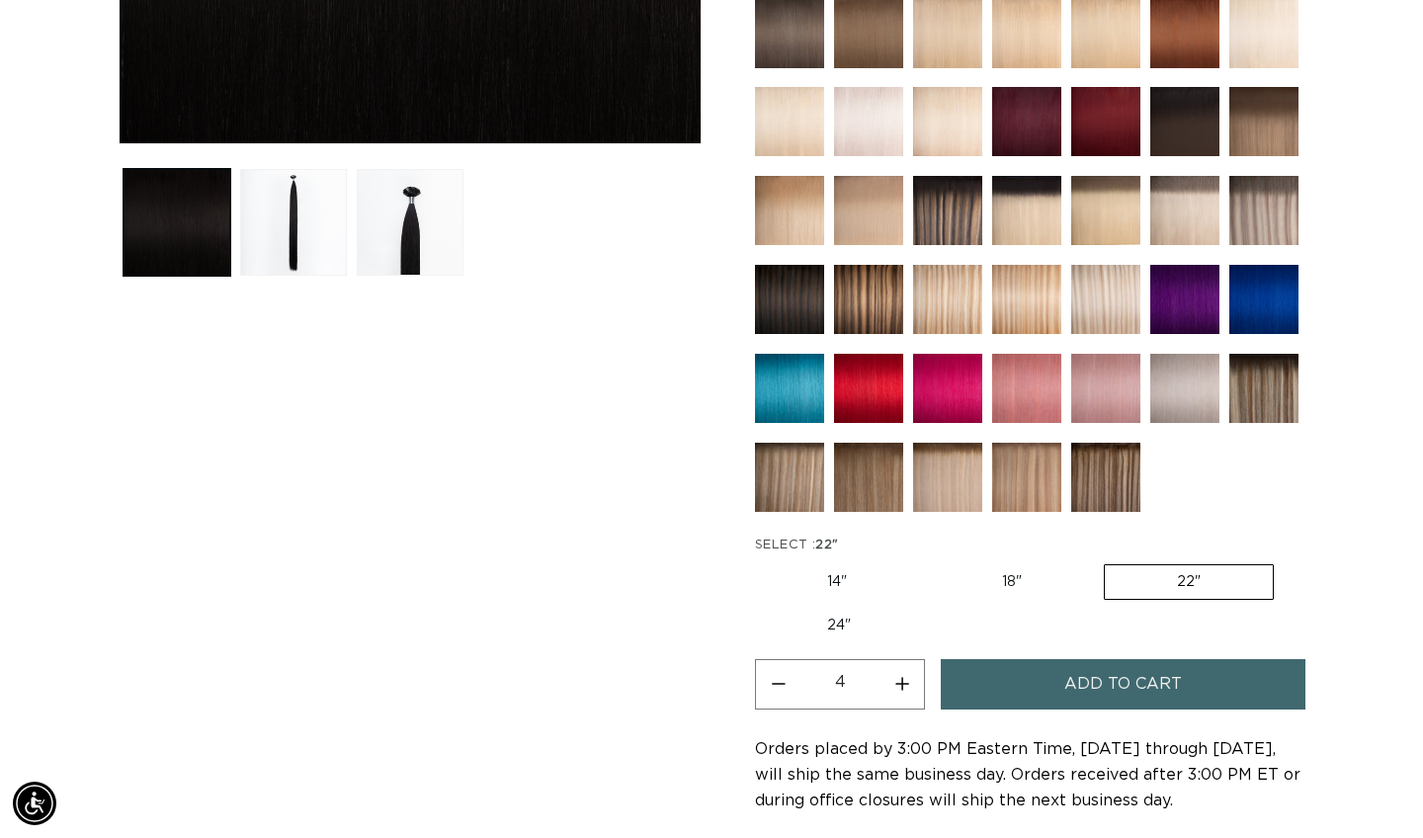
scroll to position [705, 0]
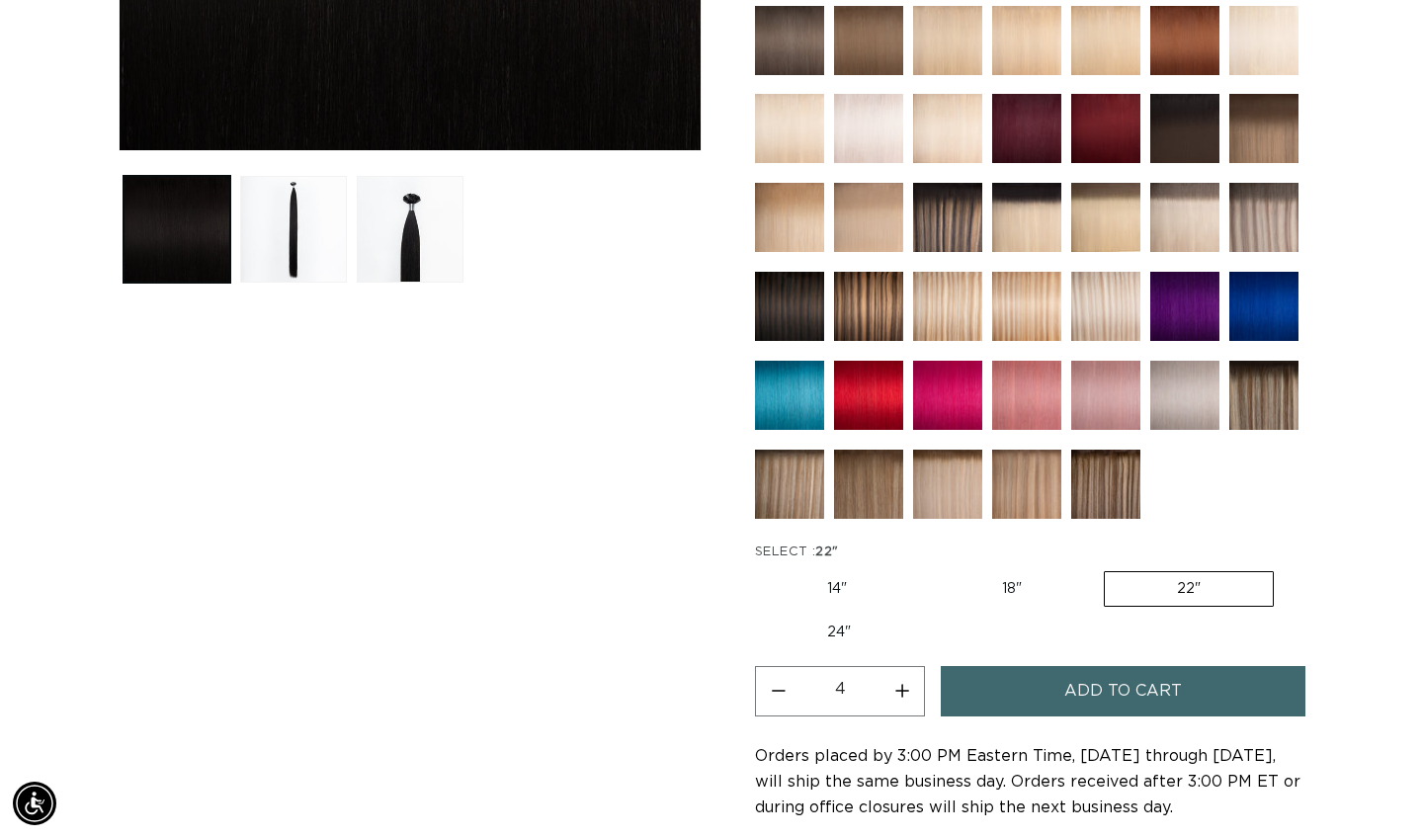
click at [799, 297] on img at bounding box center [789, 306] width 69 height 69
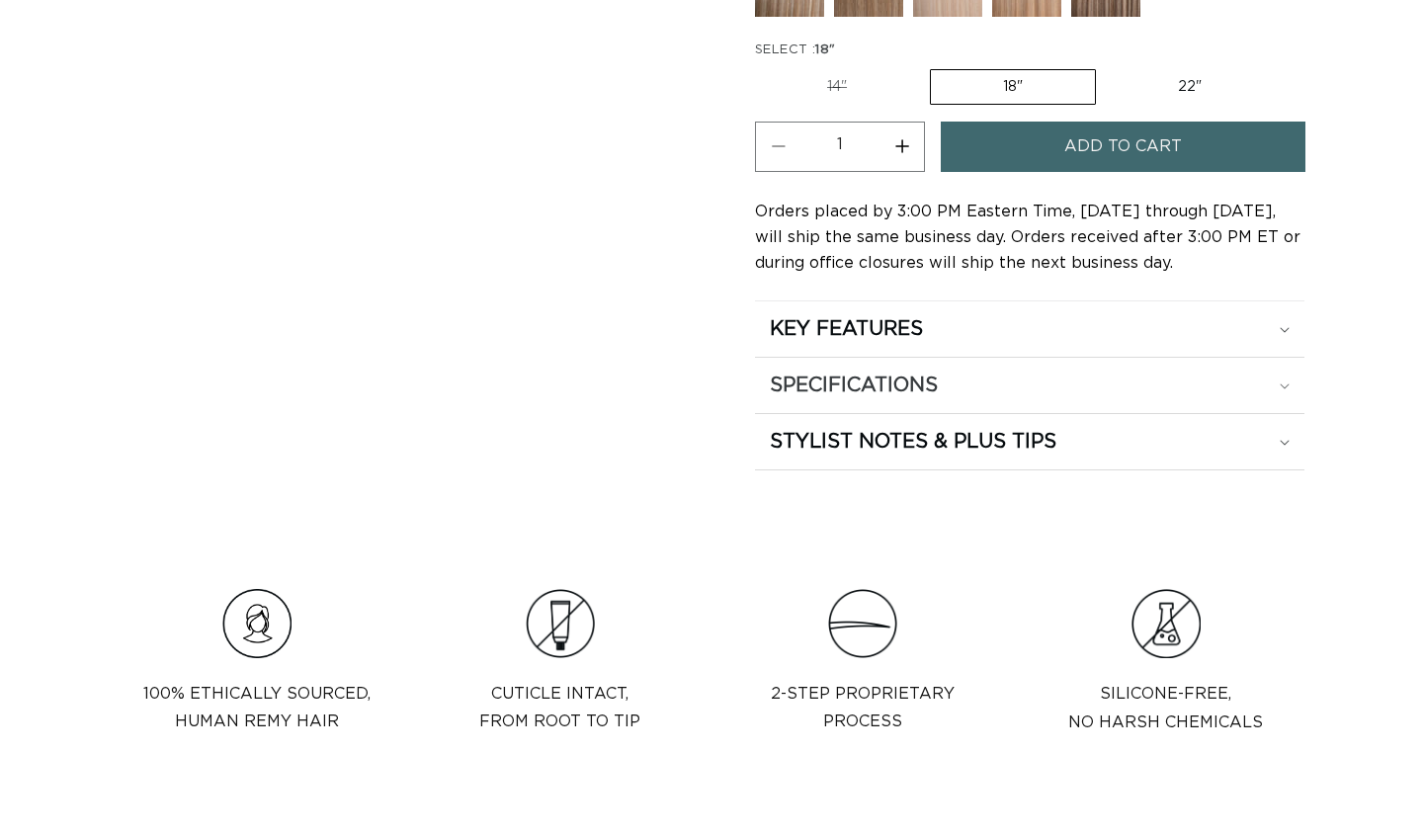
scroll to position [1207, 0]
click at [1169, 76] on label "22" Variant sold out or unavailable" at bounding box center [1190, 87] width 168 height 34
click at [1107, 66] on input "22" Variant sold out or unavailable" at bounding box center [1106, 65] width 1 height 1
radio input "true"
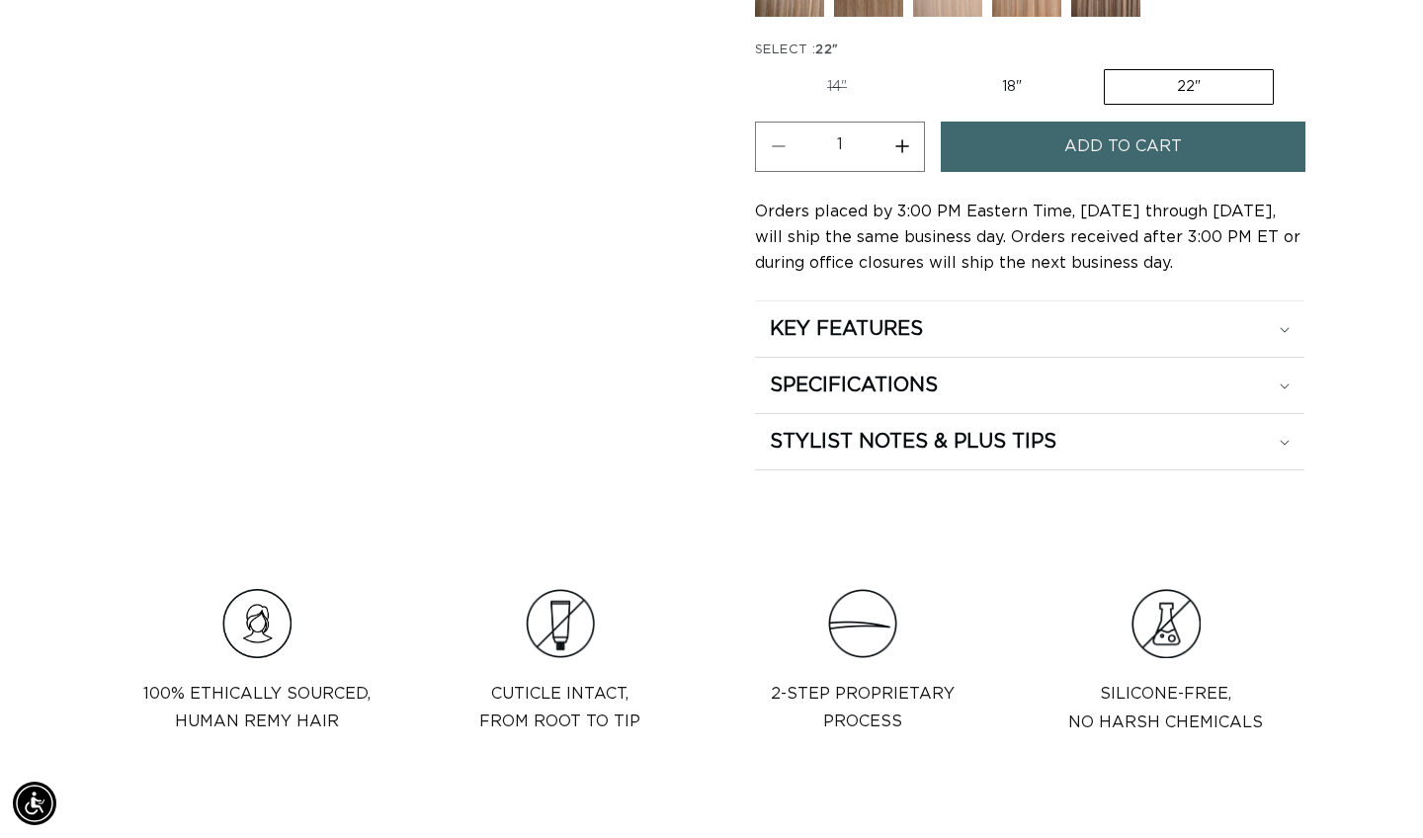
scroll to position [0, 1283]
click at [910, 145] on button "Increase quantity for 1B/4 Duo Tone - Keratin Fusion" at bounding box center [902, 147] width 44 height 50
type input "4"
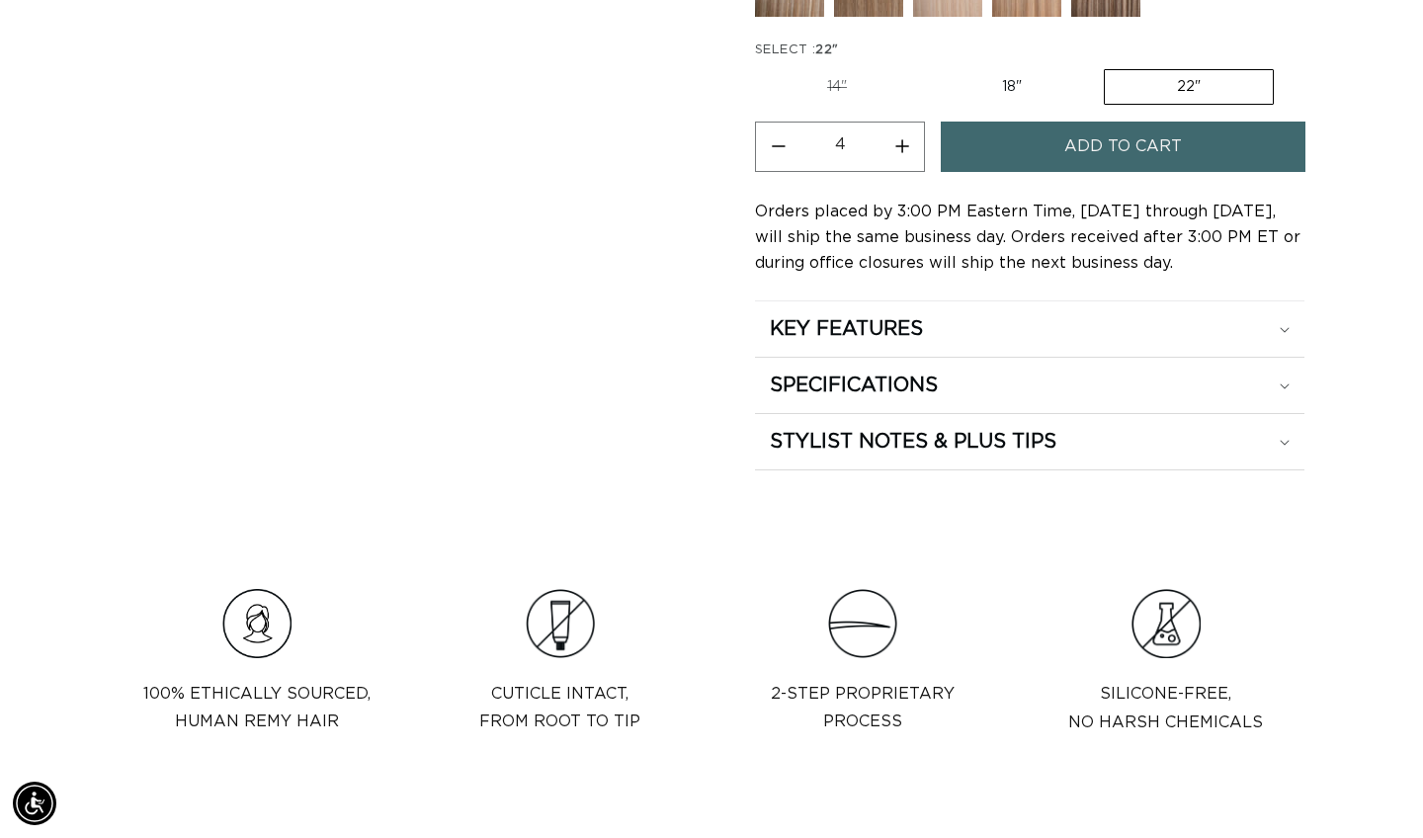
click at [1054, 152] on button "Add to cart" at bounding box center [1123, 147] width 365 height 50
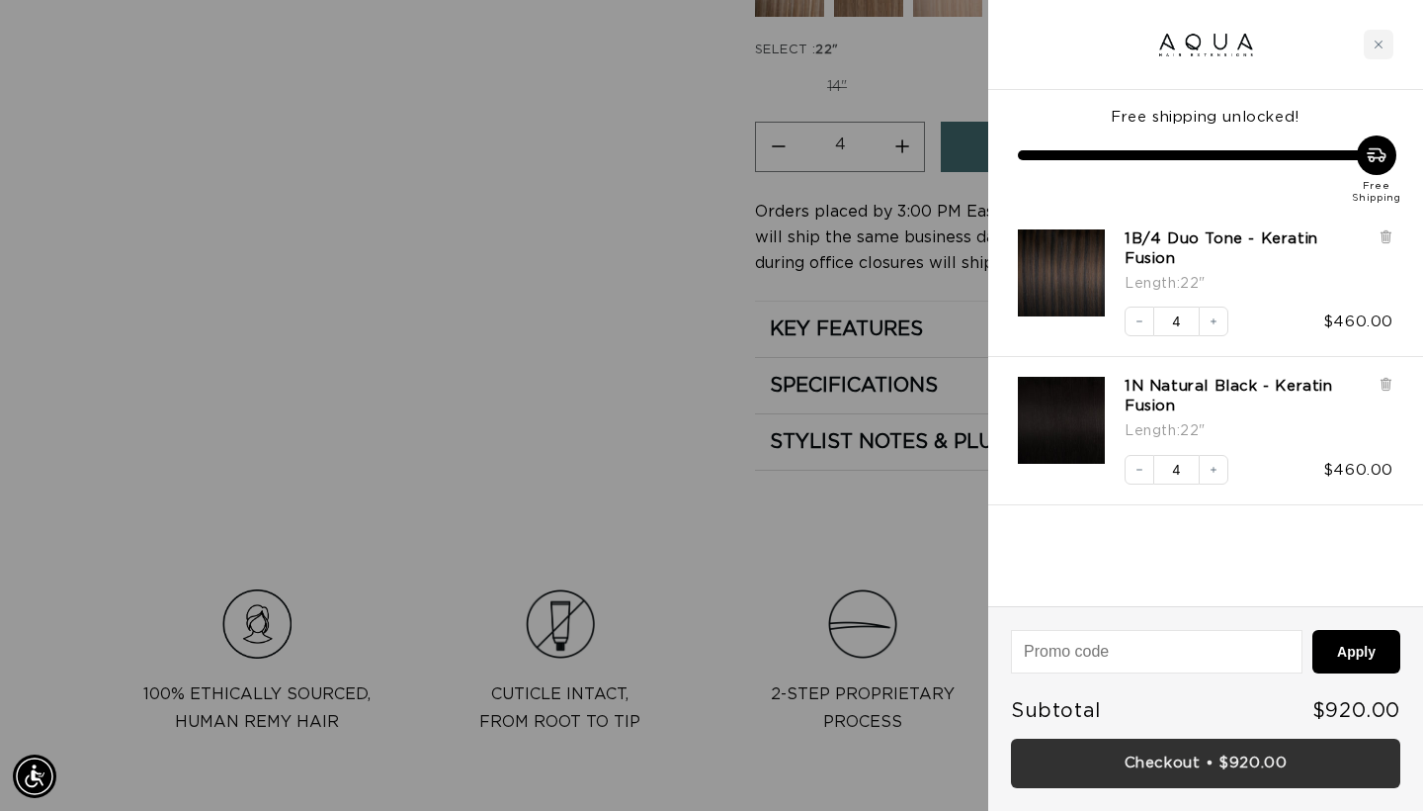
click at [1238, 761] on link "Checkout • $920.00" at bounding box center [1205, 763] width 389 height 50
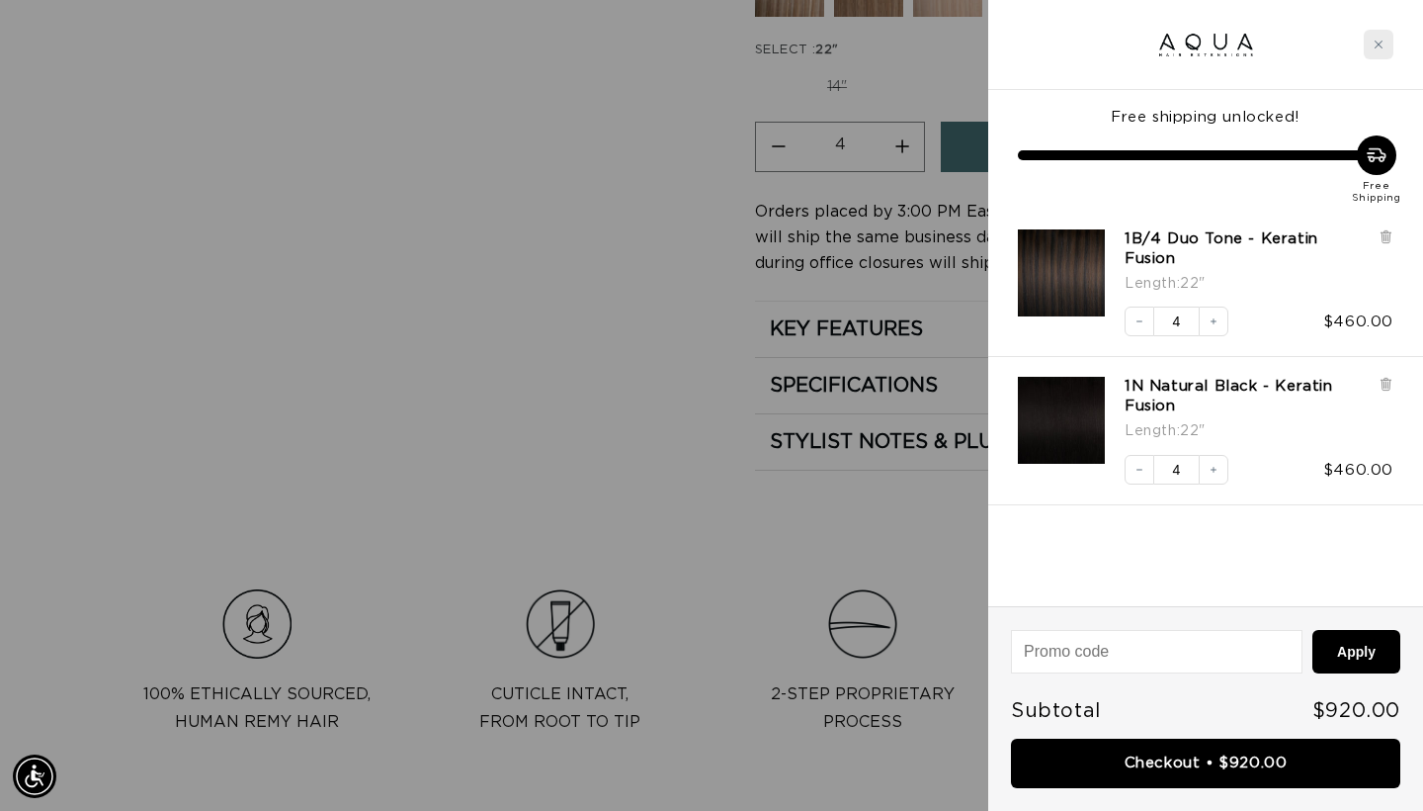
scroll to position [0, 0]
click at [1386, 38] on div "Close cart" at bounding box center [1379, 45] width 30 height 30
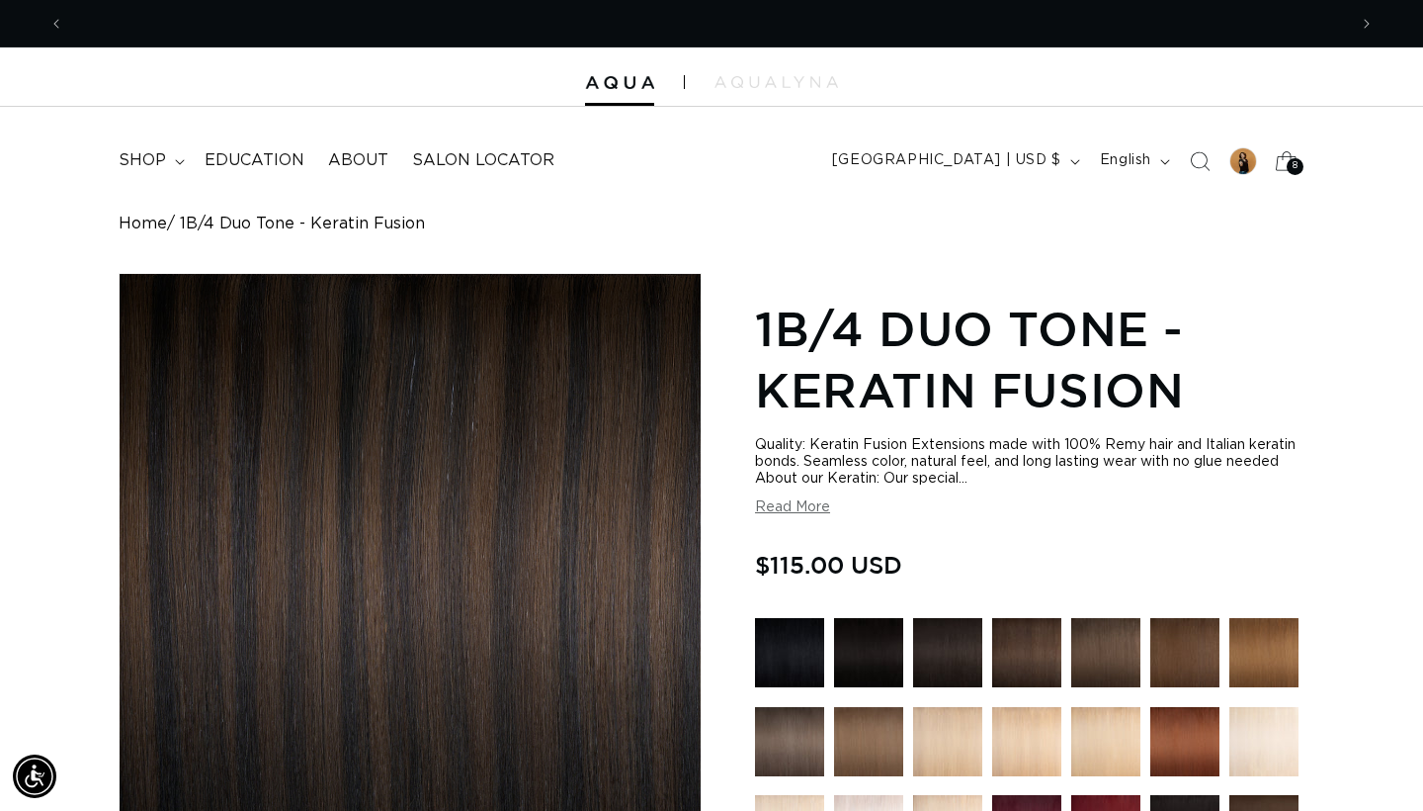
click at [1289, 155] on icon at bounding box center [1287, 160] width 22 height 19
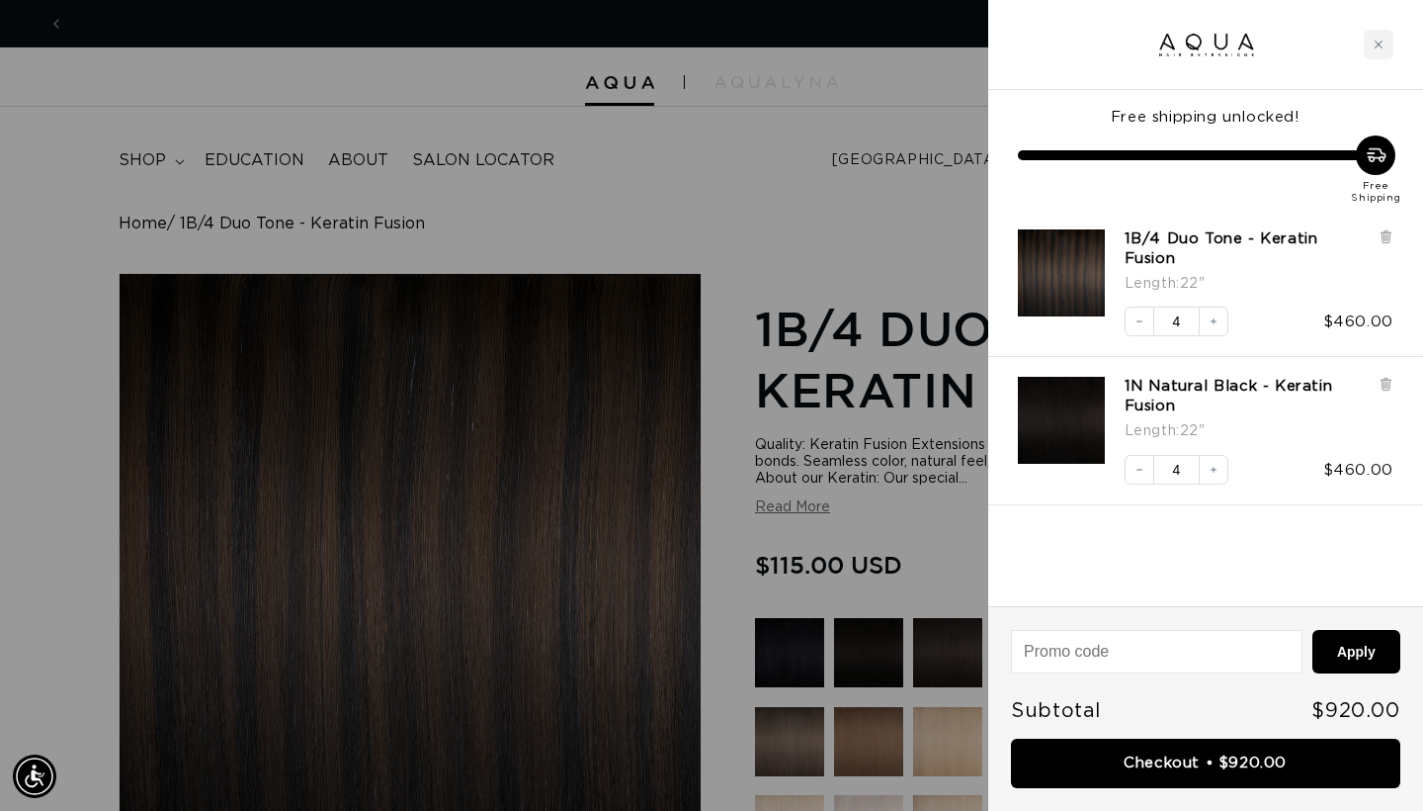
scroll to position [0, 1283]
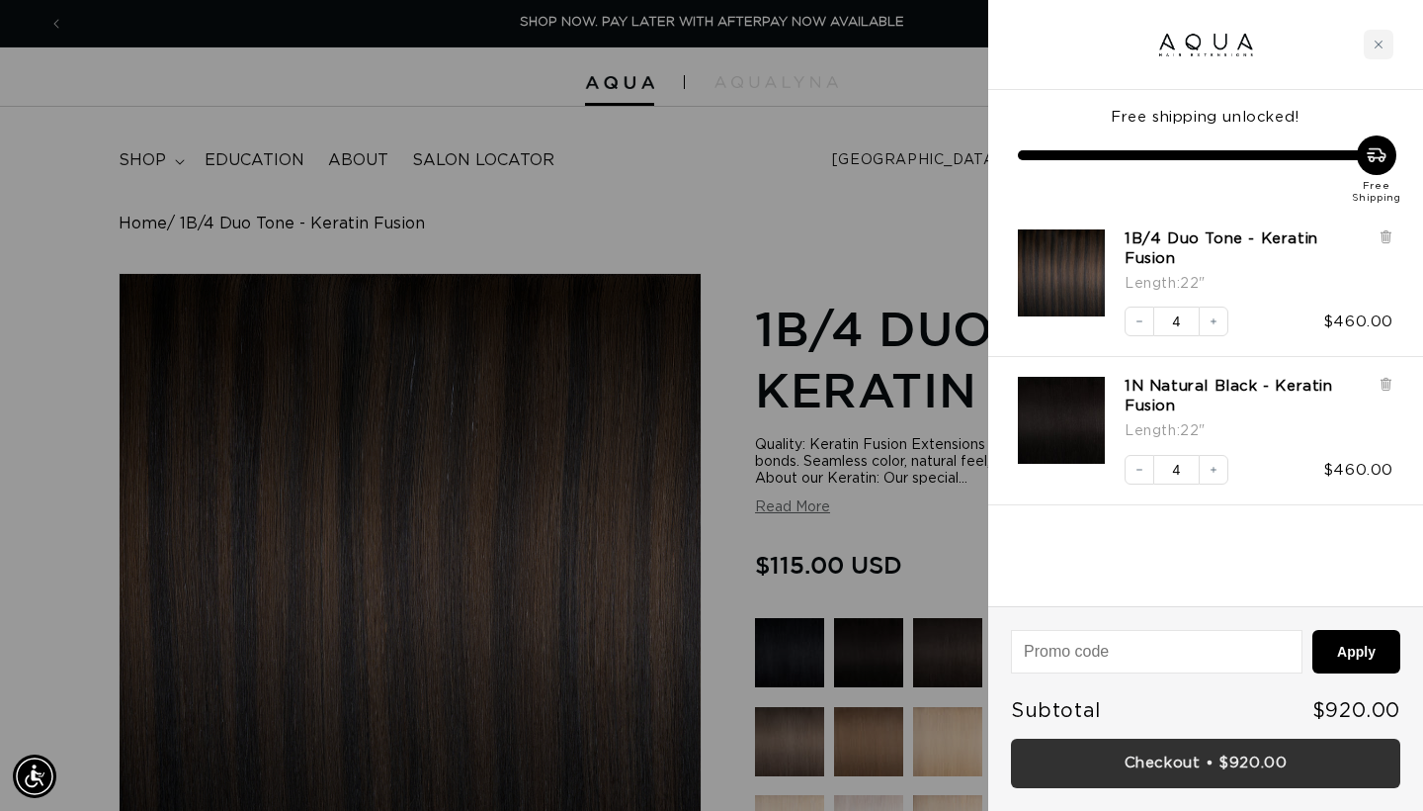
click at [1169, 767] on link "Checkout • $920.00" at bounding box center [1205, 763] width 389 height 50
